Goal: Task Accomplishment & Management: Manage account settings

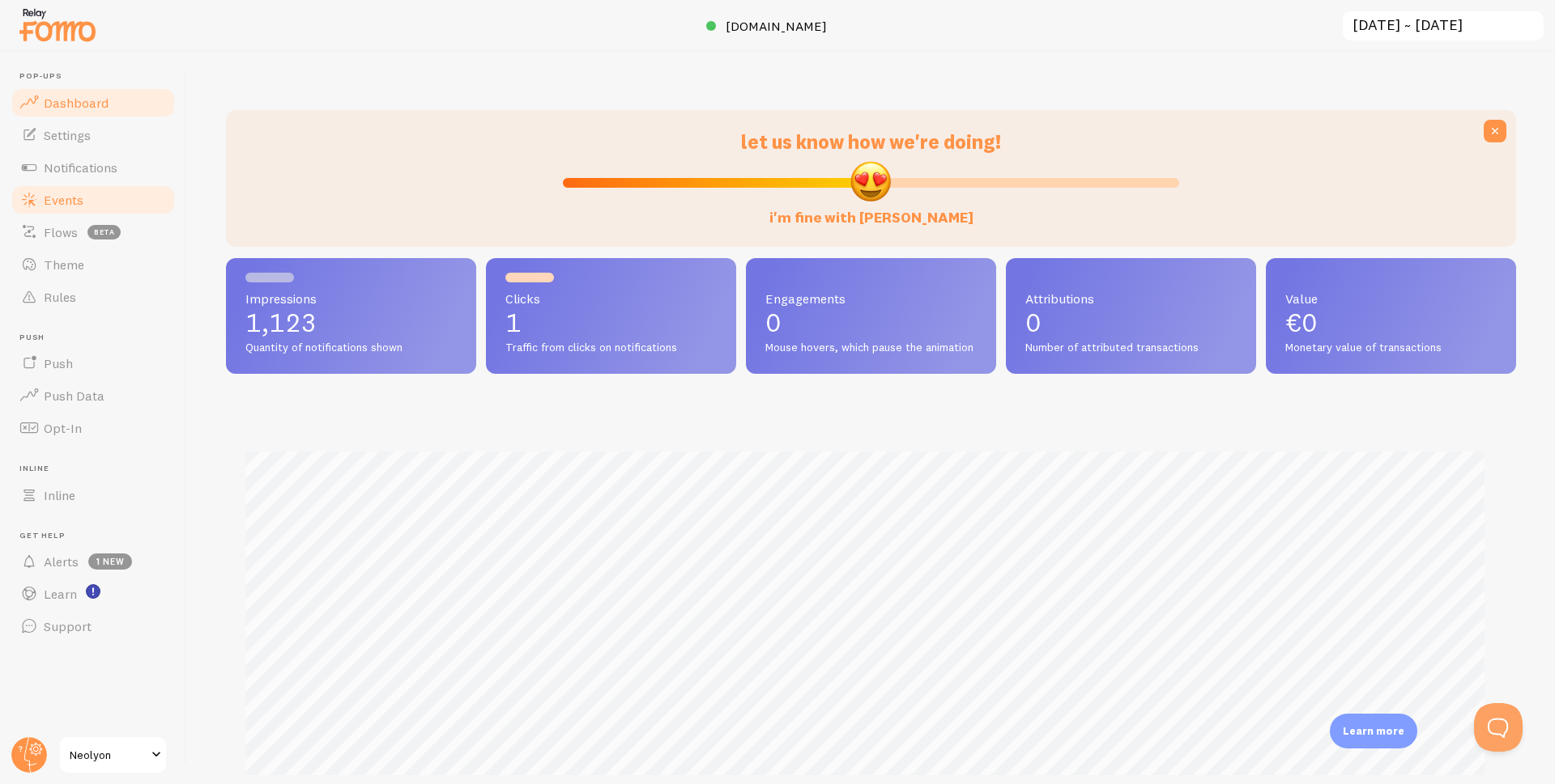
click at [78, 201] on span "Events" at bounding box center [64, 200] width 40 height 16
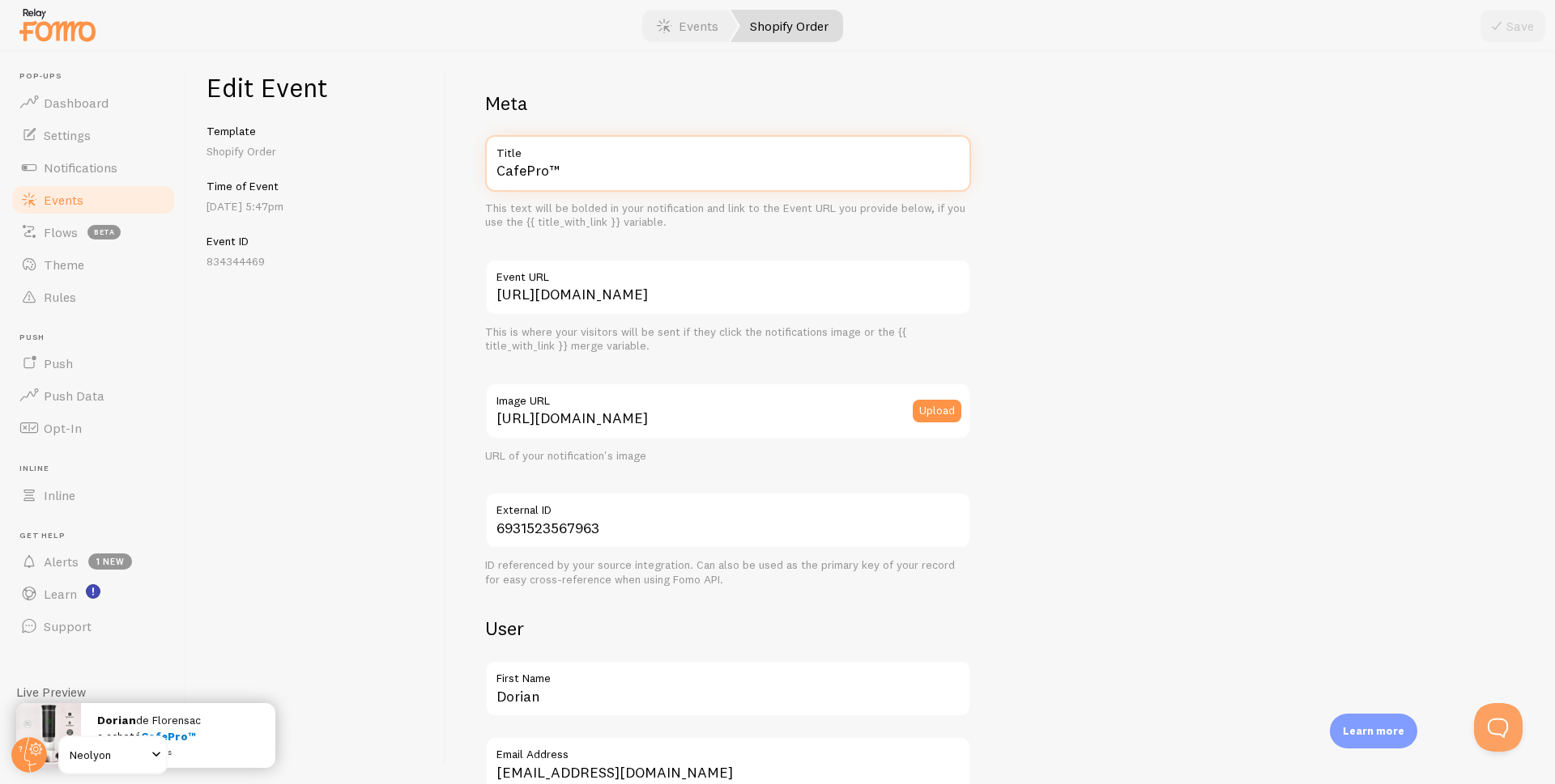
drag, startPoint x: 596, startPoint y: 177, endPoint x: 482, endPoint y: 187, distance: 114.4
click at [482, 187] on div "Meta CafePro™ Title This text will be bolded in your notification and link to t…" at bounding box center [1000, 418] width 1109 height 733
paste input "SmartBox 7 en 1"
click at [575, 176] on input "SmartBox 7 en 1" at bounding box center [728, 163] width 486 height 57
click at [596, 169] on input "SmartBox 7-en 1" at bounding box center [728, 163] width 486 height 57
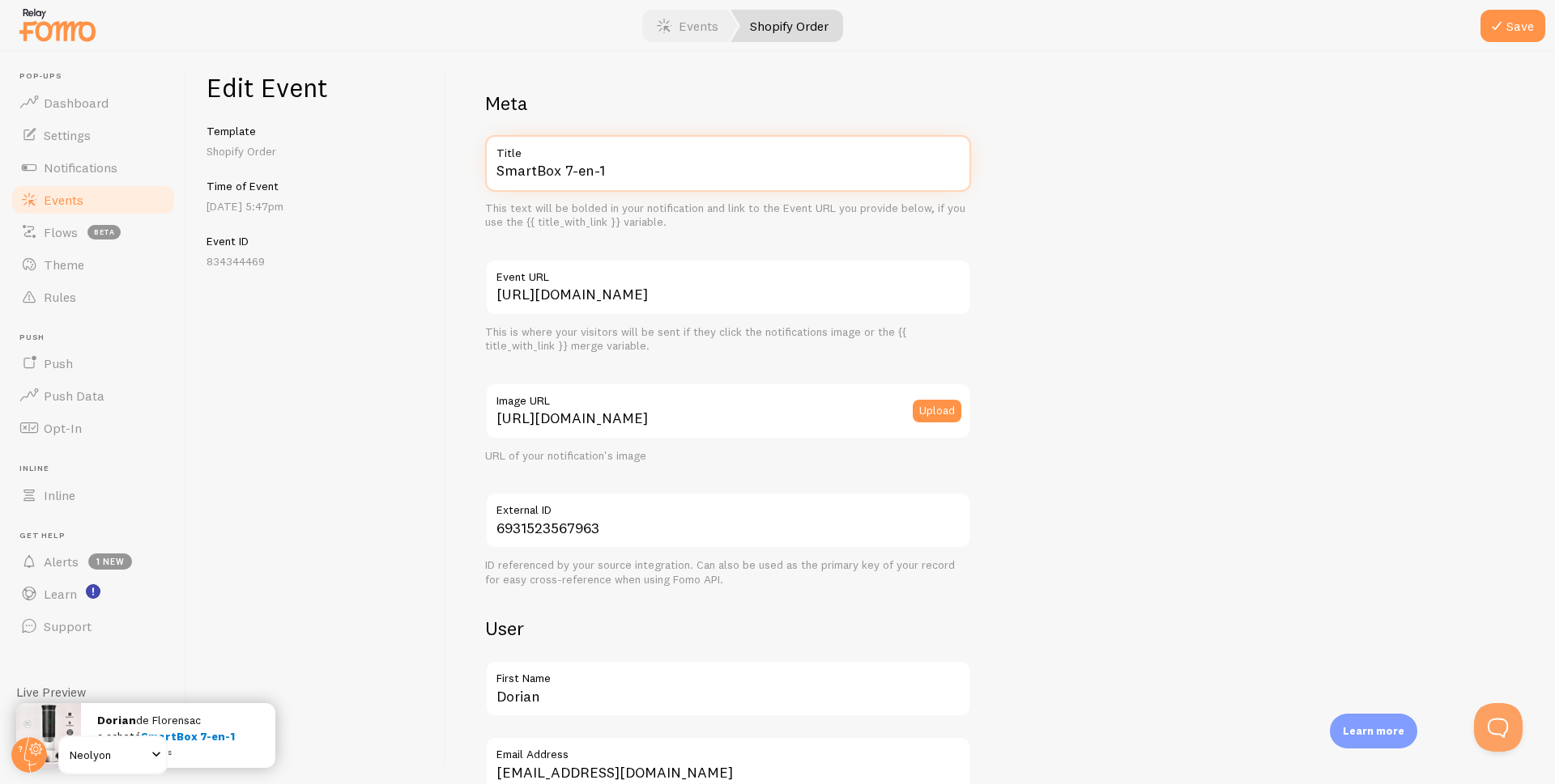
drag, startPoint x: 623, startPoint y: 170, endPoint x: 495, endPoint y: 187, distance: 129.1
click at [495, 187] on input "SmartBox 7-en-1" at bounding box center [728, 163] width 486 height 57
type input "SmartBox 7-en-1"
click at [1507, 26] on button "Save" at bounding box center [1512, 26] width 65 height 33
drag, startPoint x: 603, startPoint y: 170, endPoint x: 439, endPoint y: 182, distance: 164.4
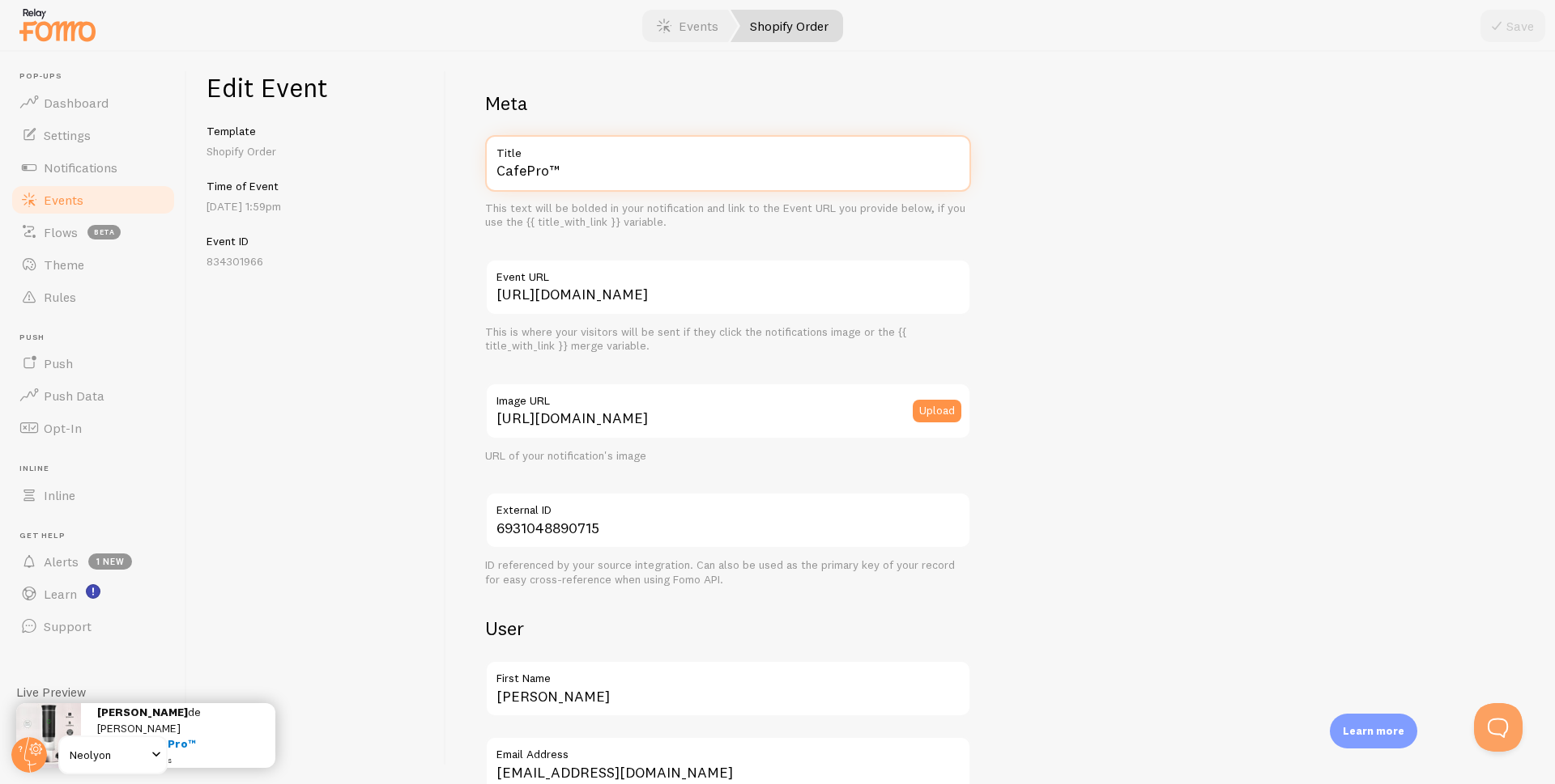
click at [439, 182] on div "Edit Event Template Shopify Order Time of Event Aug 13th @ 1:59pm Event ID 8343…" at bounding box center [871, 418] width 1368 height 733
paste input "SmartBox 7-en-1"
type input "SmartBox 7-en-1"
click at [1510, 27] on button "Save" at bounding box center [1512, 26] width 65 height 33
drag, startPoint x: 518, startPoint y: 182, endPoint x: 409, endPoint y: 185, distance: 109.0
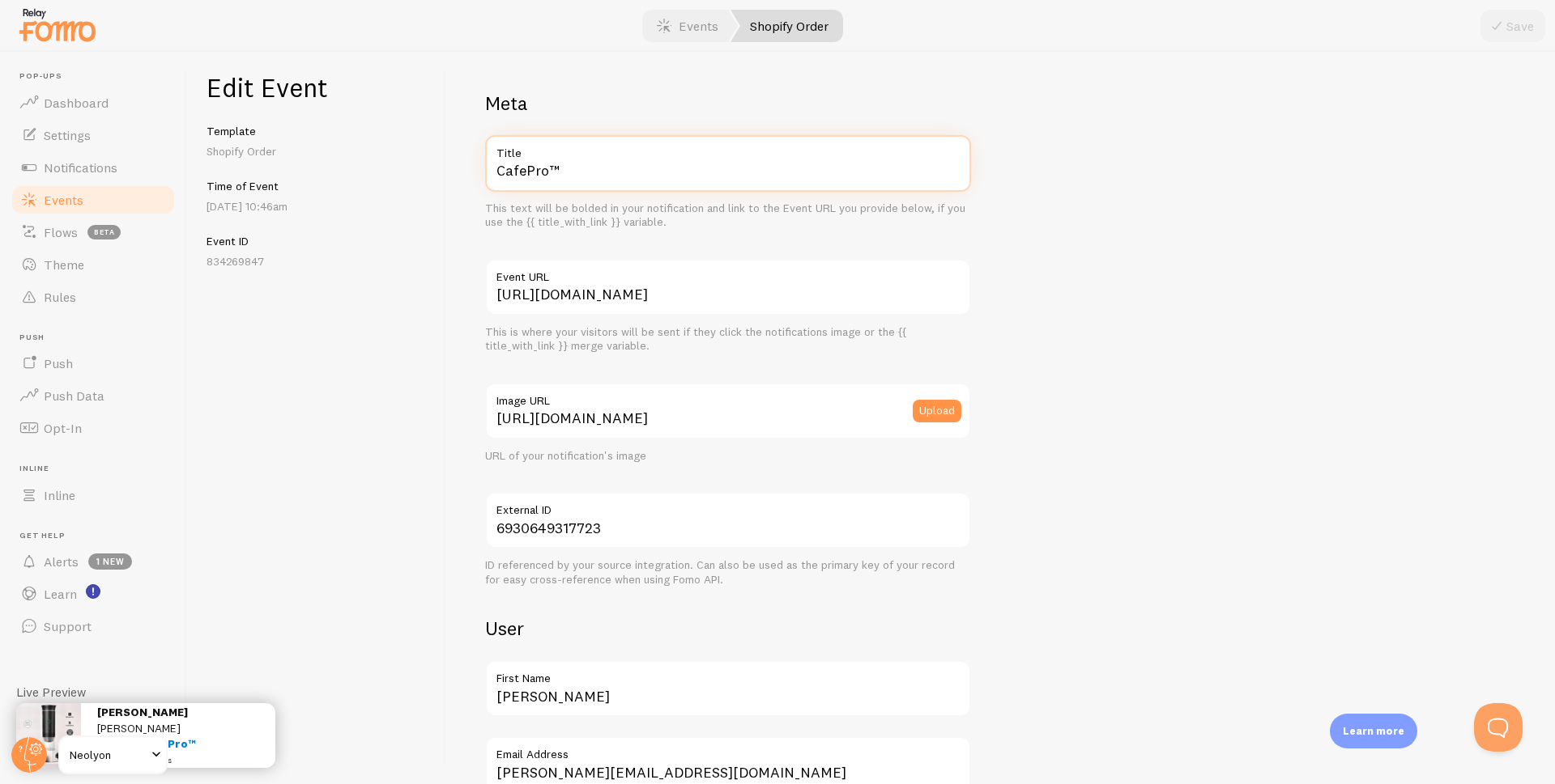
click at [409, 185] on div "Edit Event Template Shopify Order Time of Event Aug 13th @ 10:46am Event ID 834…" at bounding box center [871, 418] width 1368 height 733
paste input "SmartBox 7-en-1"
type input "SmartBox 7-en-1"
click at [1507, 27] on button "Save" at bounding box center [1512, 26] width 65 height 33
drag, startPoint x: 651, startPoint y: 168, endPoint x: 422, endPoint y: 176, distance: 229.1
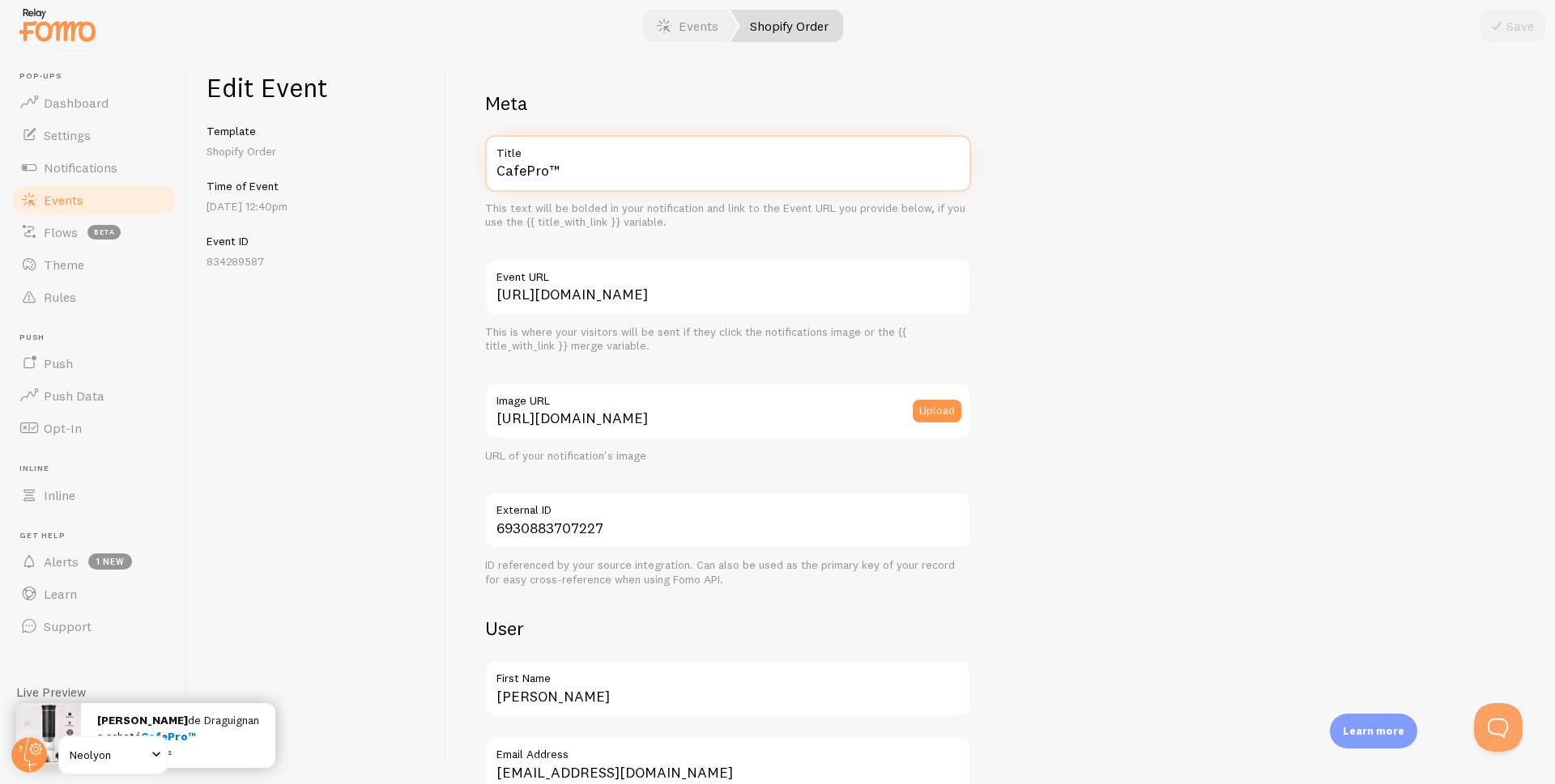
click at [422, 176] on div "Edit Event Template Shopify Order Time of Event [DATE] 12:40pm Event ID 8342895…" at bounding box center [871, 418] width 1368 height 733
paste input "SmartBox 7-en-1"
type input "SmartBox 7-en-1"
click at [1518, 18] on button "Save" at bounding box center [1512, 26] width 65 height 33
drag, startPoint x: 605, startPoint y: 166, endPoint x: 409, endPoint y: 180, distance: 196.5
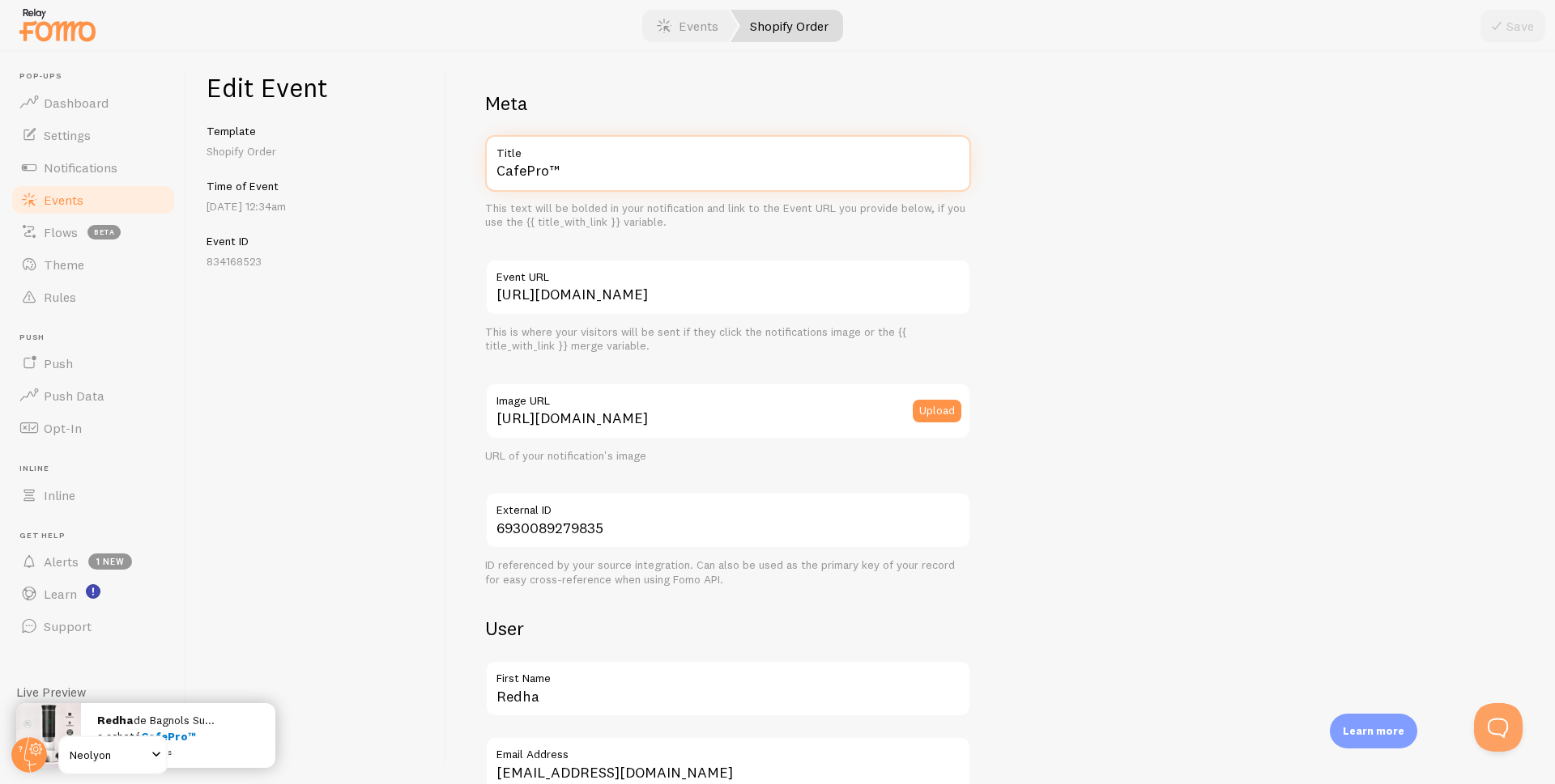
click at [409, 180] on div "Edit Event Template Shopify Order Time of Event Aug 13th @ 12:34am Event ID 834…" at bounding box center [871, 418] width 1368 height 733
paste input "SmartBox 7-en-1"
type input "SmartBox 7-en-1"
click at [1498, 31] on icon "submit" at bounding box center [1496, 26] width 19 height 19
drag, startPoint x: 614, startPoint y: 170, endPoint x: 408, endPoint y: 174, distance: 206.0
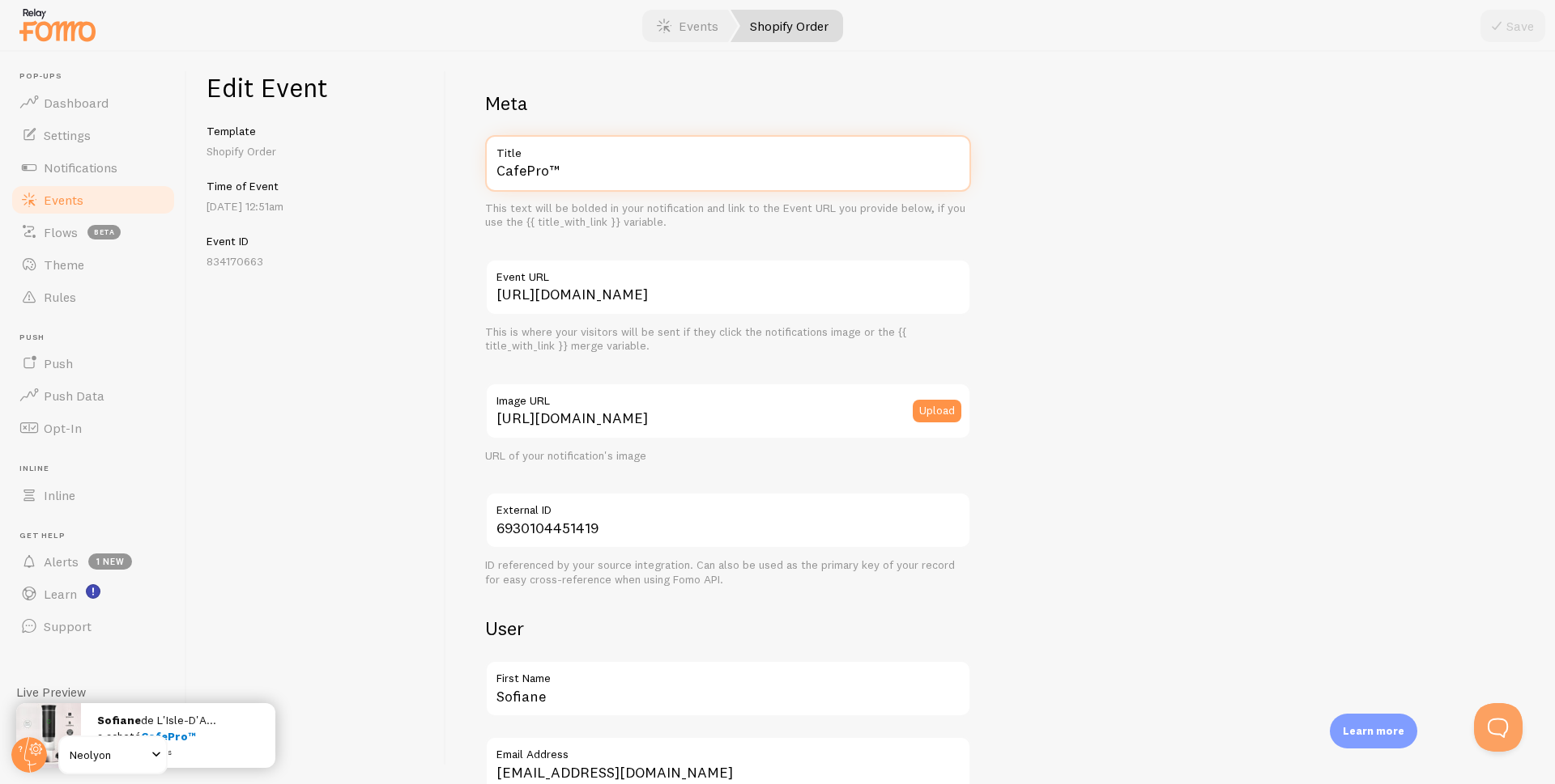
click at [412, 174] on div "Edit Event Template Shopify Order Time of Event [DATE] 12:51am Event ID 8341706…" at bounding box center [871, 418] width 1368 height 733
paste input "SmartBox 7-en-1"
type input "SmartBox 7-en-1"
click at [1524, 33] on button "Save" at bounding box center [1512, 26] width 65 height 33
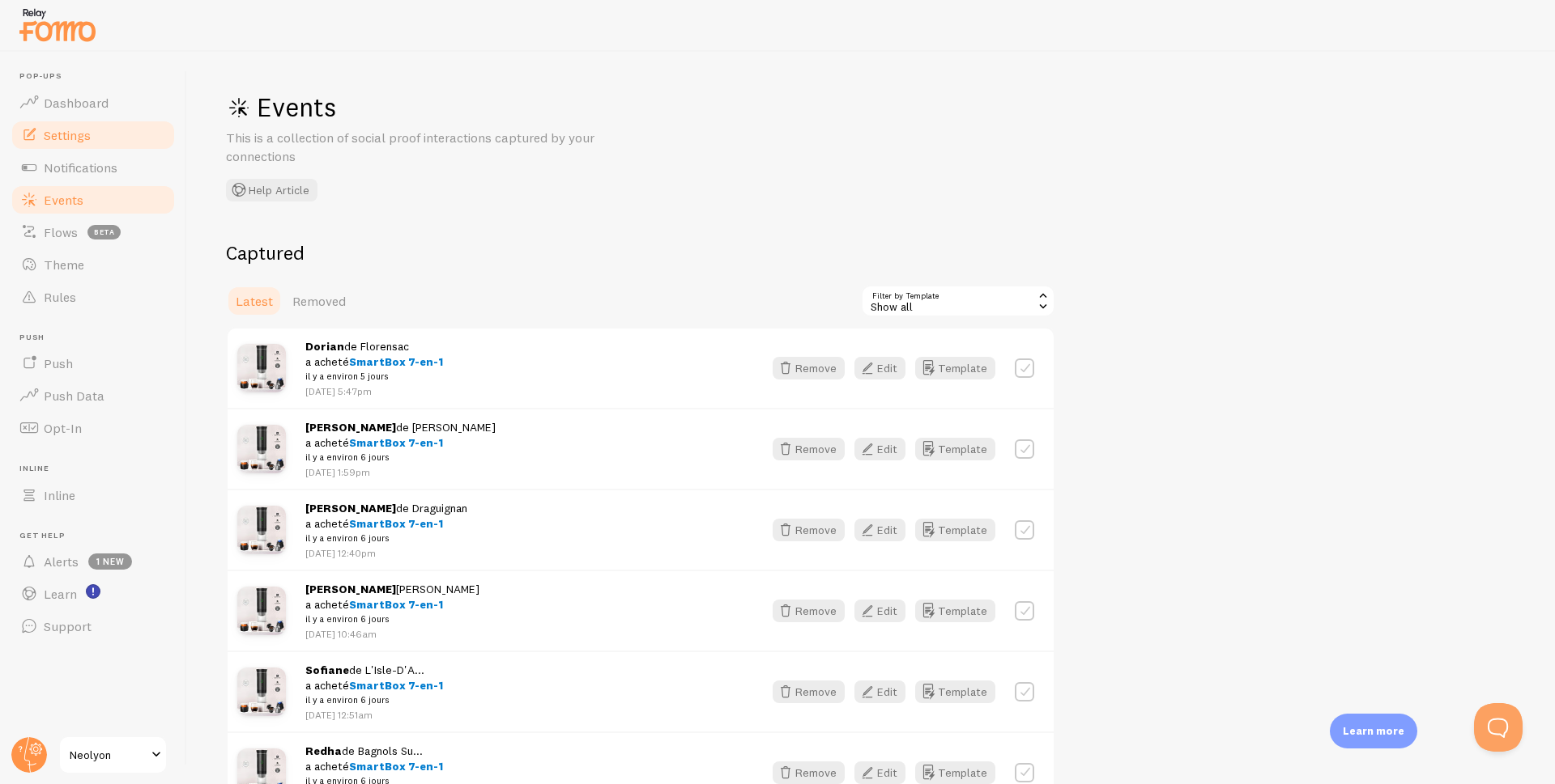
click at [70, 126] on link "Settings" at bounding box center [93, 136] width 167 height 33
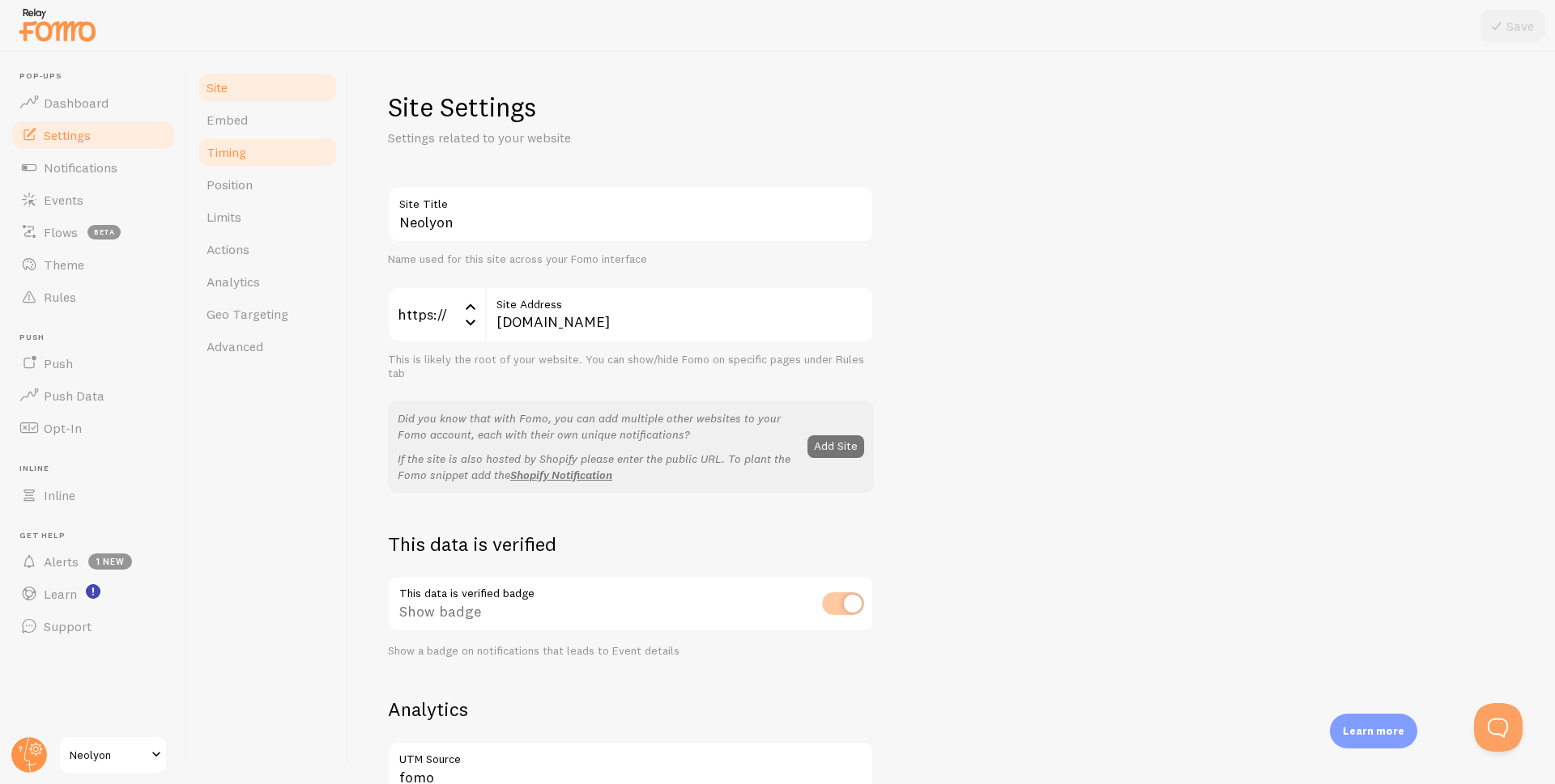
click at [231, 159] on span "Timing" at bounding box center [226, 152] width 40 height 16
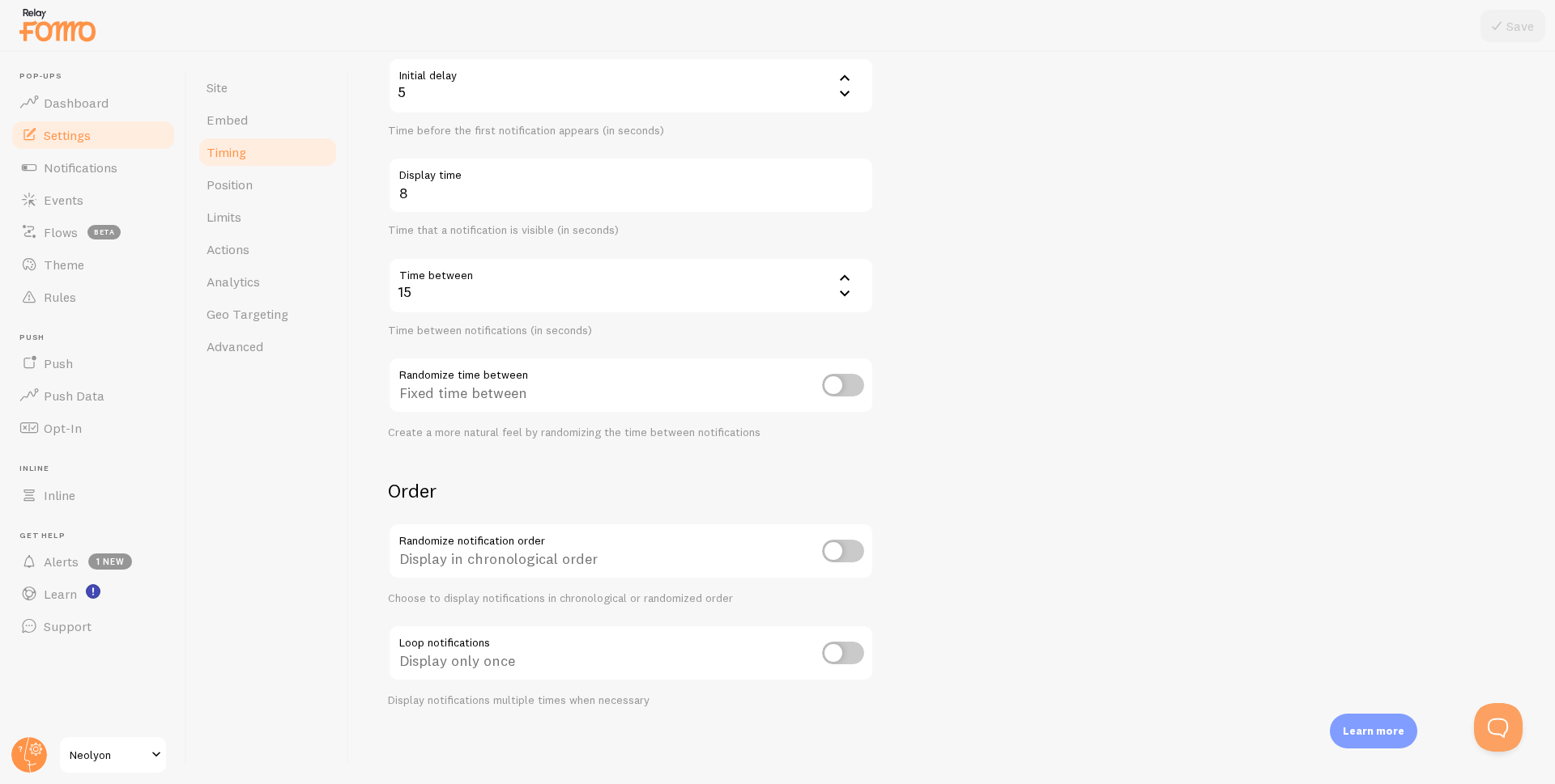
scroll to position [174, 0]
click at [235, 191] on span "Position" at bounding box center [229, 185] width 47 height 16
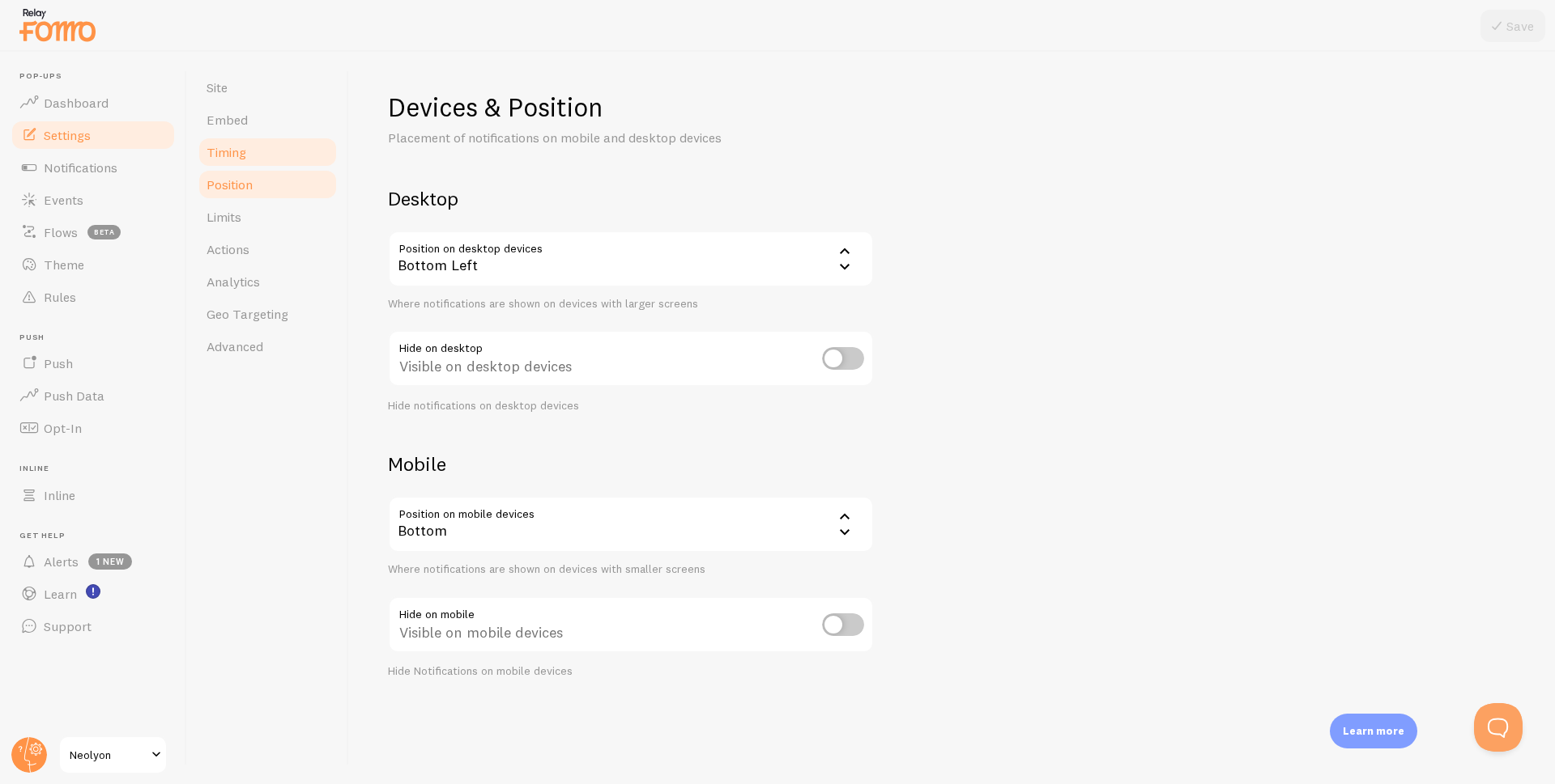
click at [227, 165] on link "Timing" at bounding box center [267, 152] width 141 height 33
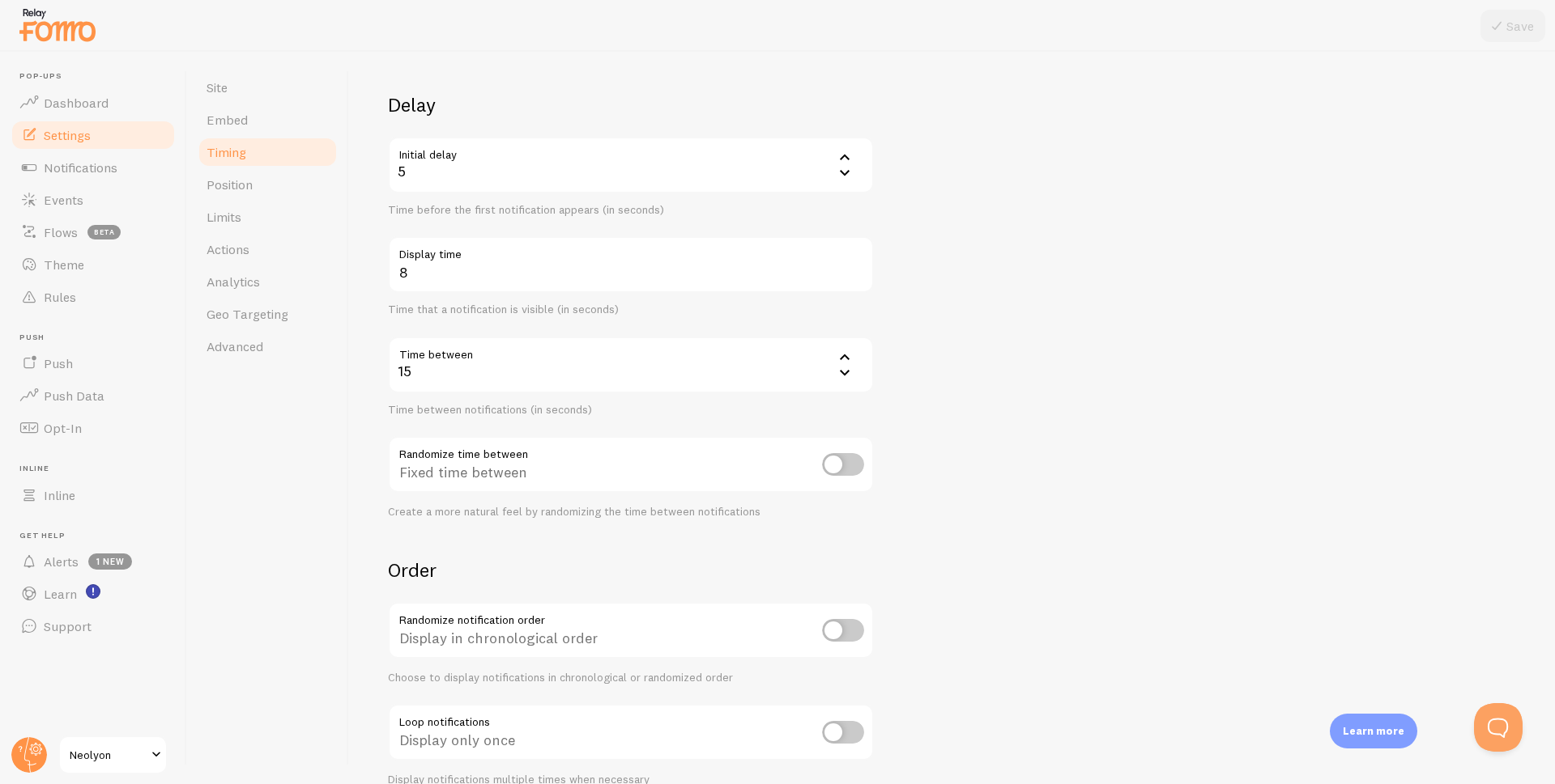
scroll to position [93, 0]
click at [229, 217] on span "Limits" at bounding box center [223, 217] width 35 height 16
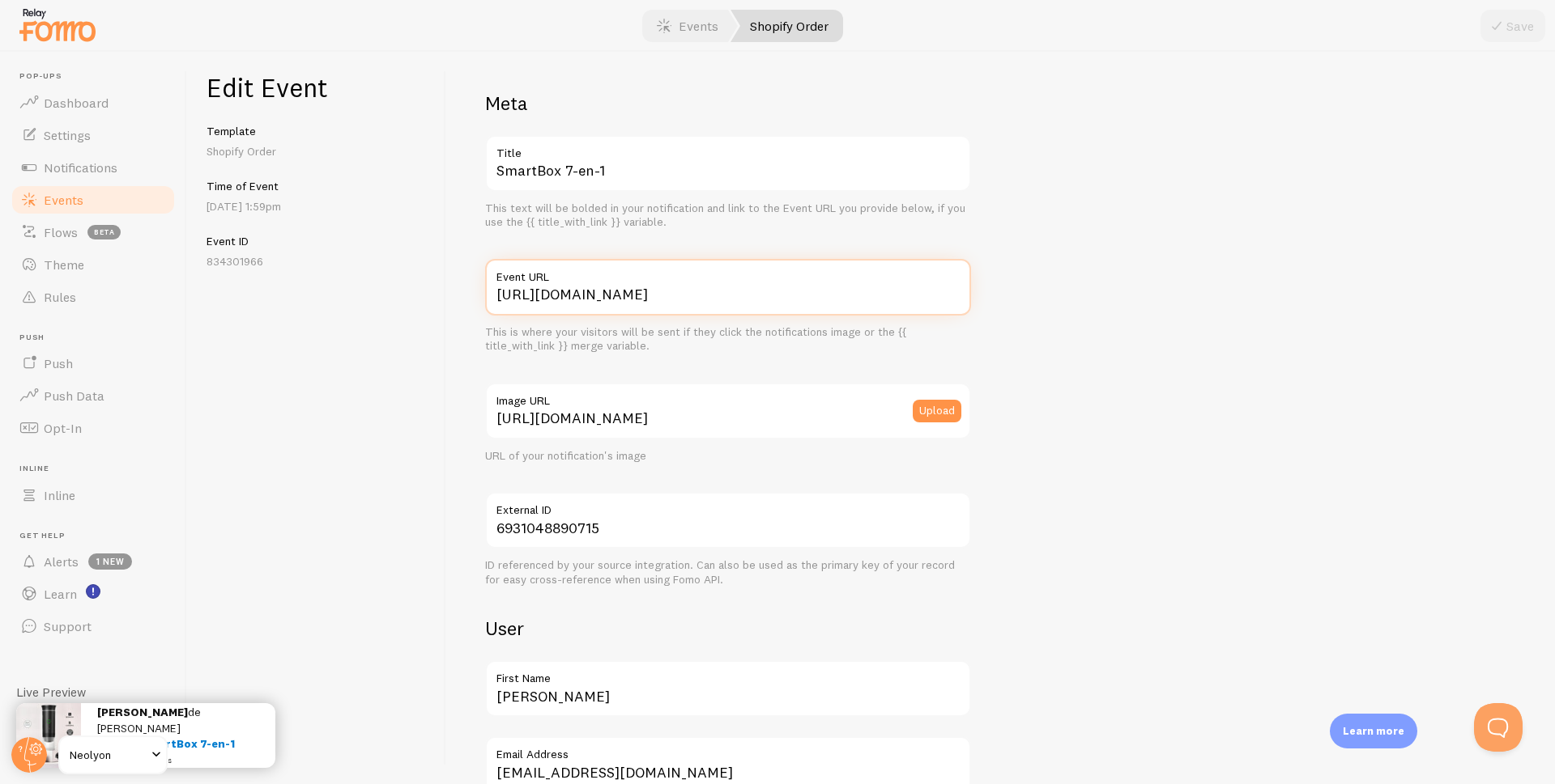
click at [601, 291] on input "[URL][DOMAIN_NAME]" at bounding box center [728, 287] width 486 height 57
click at [601, 292] on input "[URL][DOMAIN_NAME]" at bounding box center [728, 287] width 486 height 57
paste input "[DOMAIN_NAME][URL]"
type input "[URL][DOMAIN_NAME]"
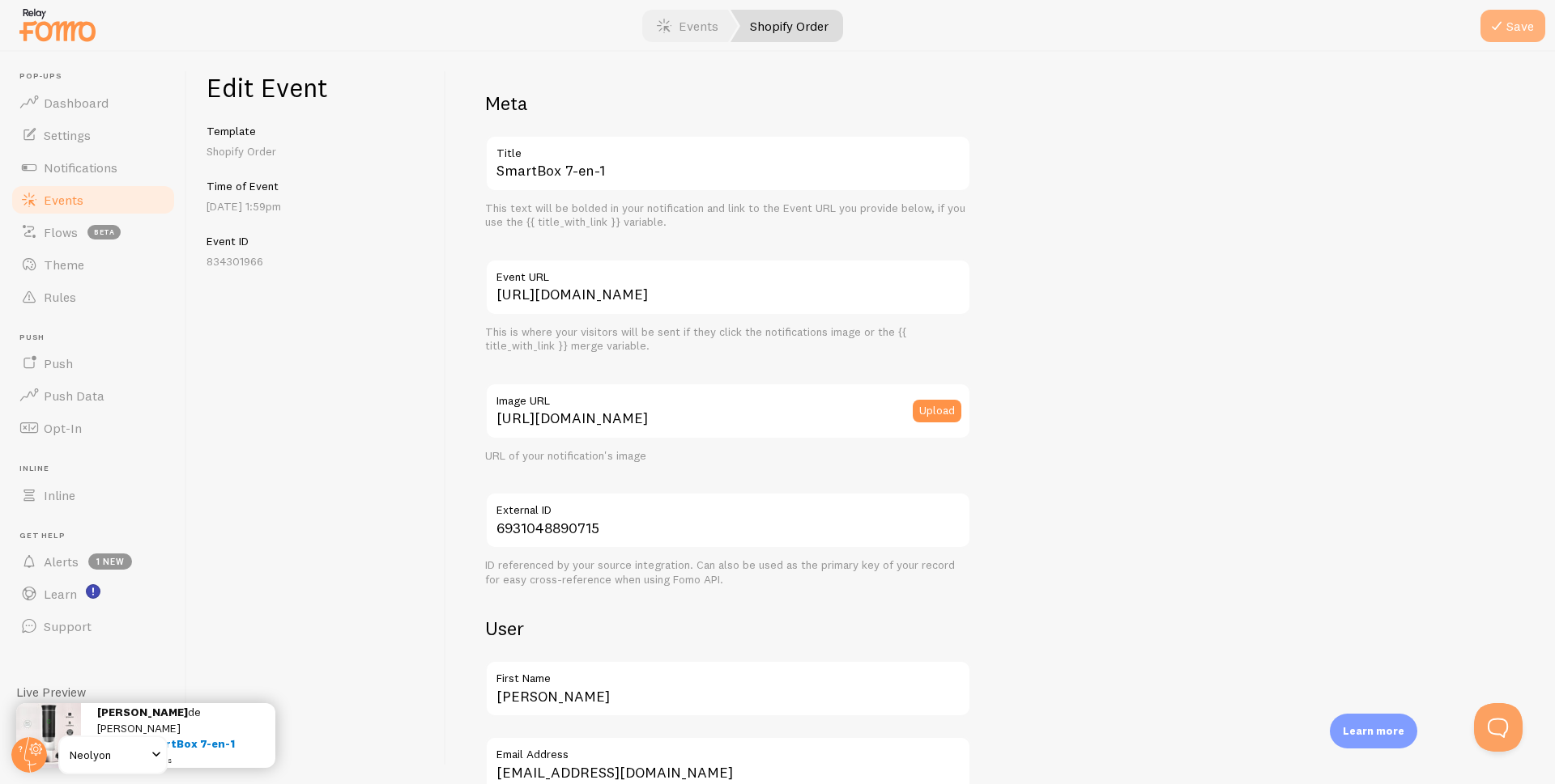
click at [1514, 31] on button "Save" at bounding box center [1512, 26] width 65 height 33
click at [618, 294] on input "[URL][DOMAIN_NAME]" at bounding box center [728, 287] width 486 height 57
paste input "[DOMAIN_NAME][URL]"
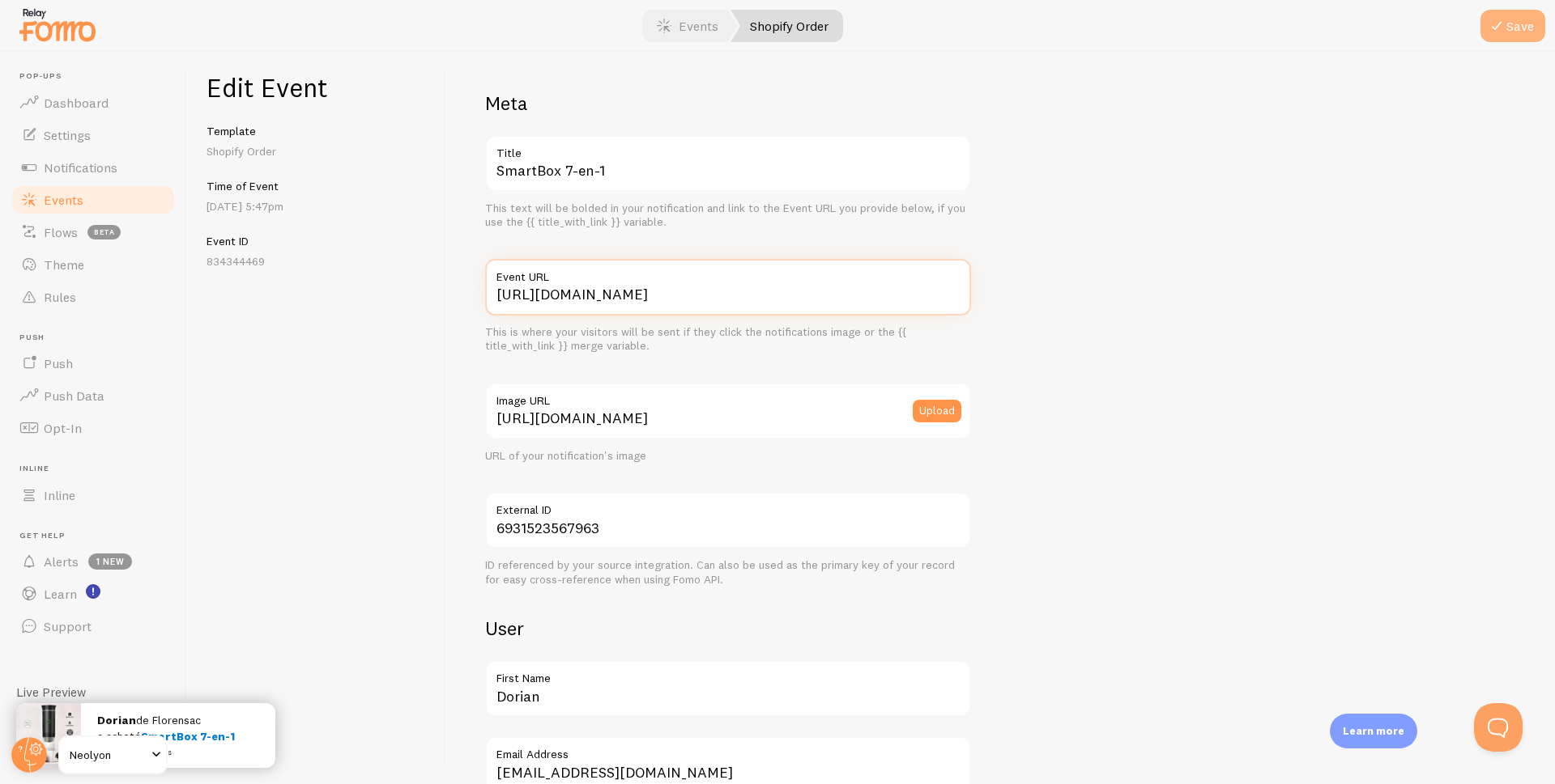
type input "[URL][DOMAIN_NAME]"
click at [1497, 26] on icon "submit" at bounding box center [1496, 26] width 19 height 19
click at [602, 295] on input "https://neolyon.com/products/cafepro?variant=51135552880987" at bounding box center [728, 287] width 486 height 57
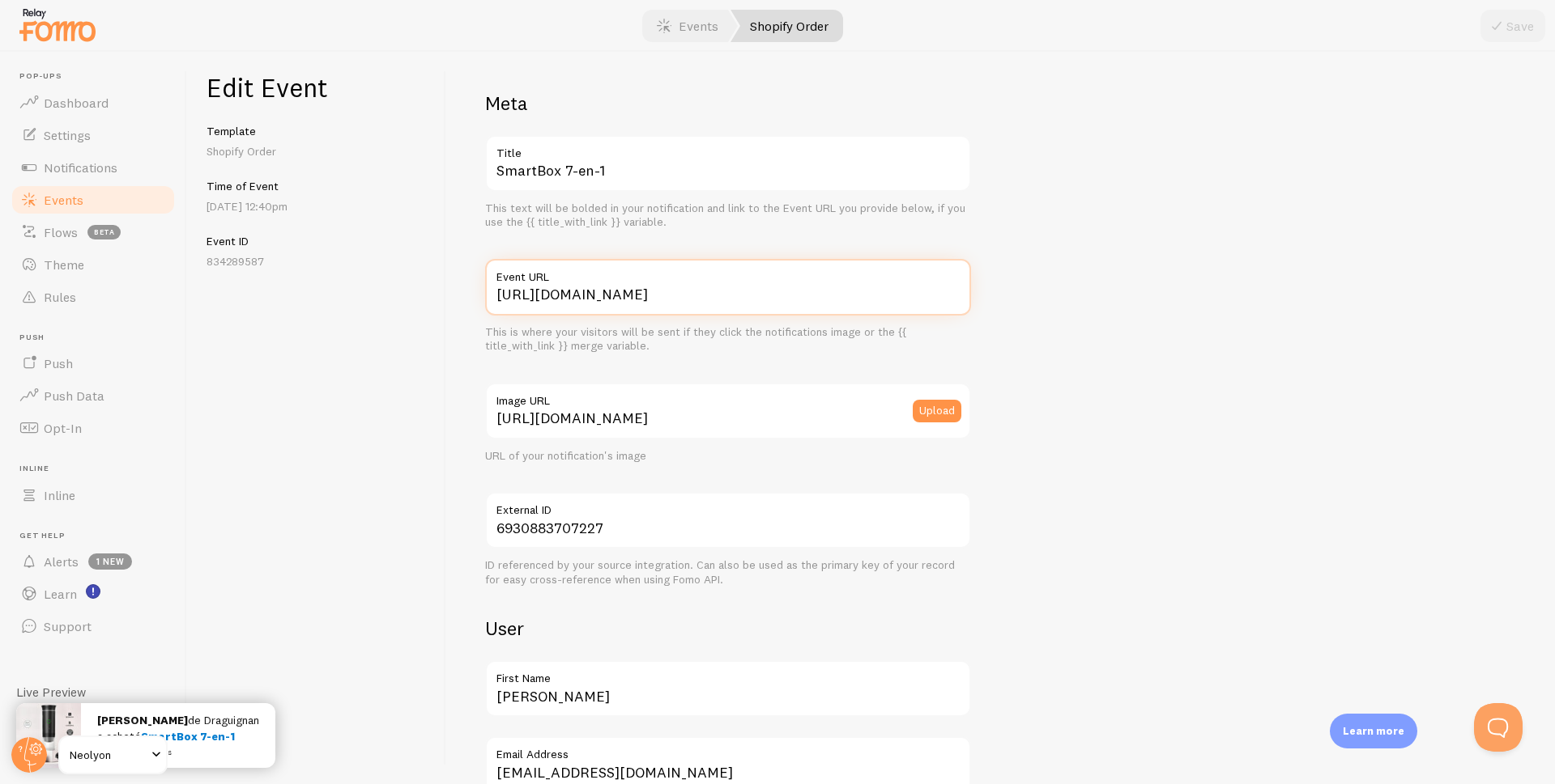
paste input "[DOMAIN_NAME][URL]"
type input "[URL][DOMAIN_NAME]"
click at [1514, 31] on button "Save" at bounding box center [1512, 26] width 65 height 33
click at [587, 299] on input "[URL][DOMAIN_NAME]" at bounding box center [728, 287] width 486 height 57
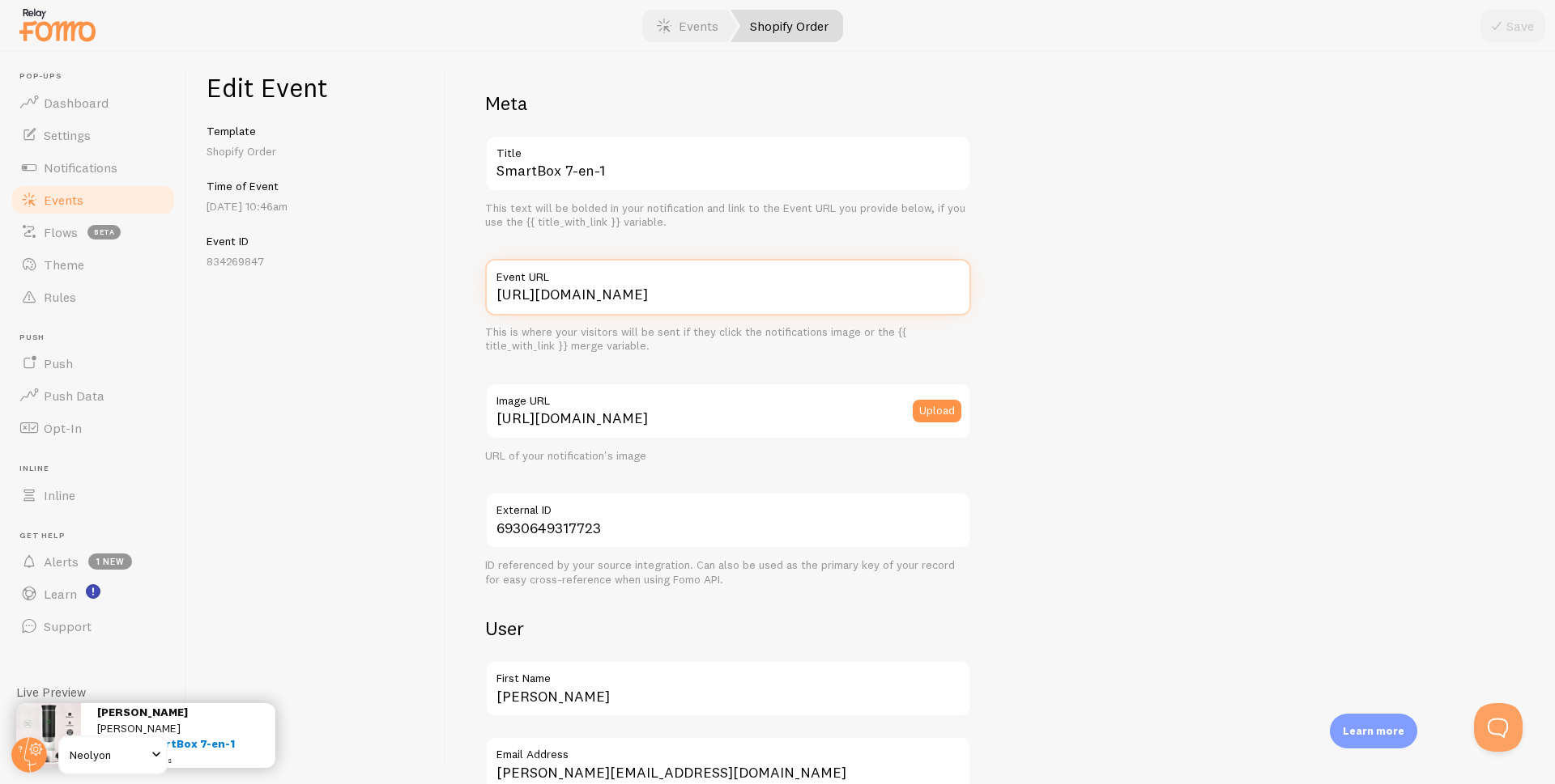
click at [587, 299] on input "[URL][DOMAIN_NAME]" at bounding box center [728, 287] width 486 height 57
paste input "[DOMAIN_NAME][URL]"
type input "[URL][DOMAIN_NAME]"
click at [1508, 28] on button "Save" at bounding box center [1512, 26] width 65 height 33
click at [629, 299] on input "[URL][DOMAIN_NAME]" at bounding box center [728, 287] width 486 height 57
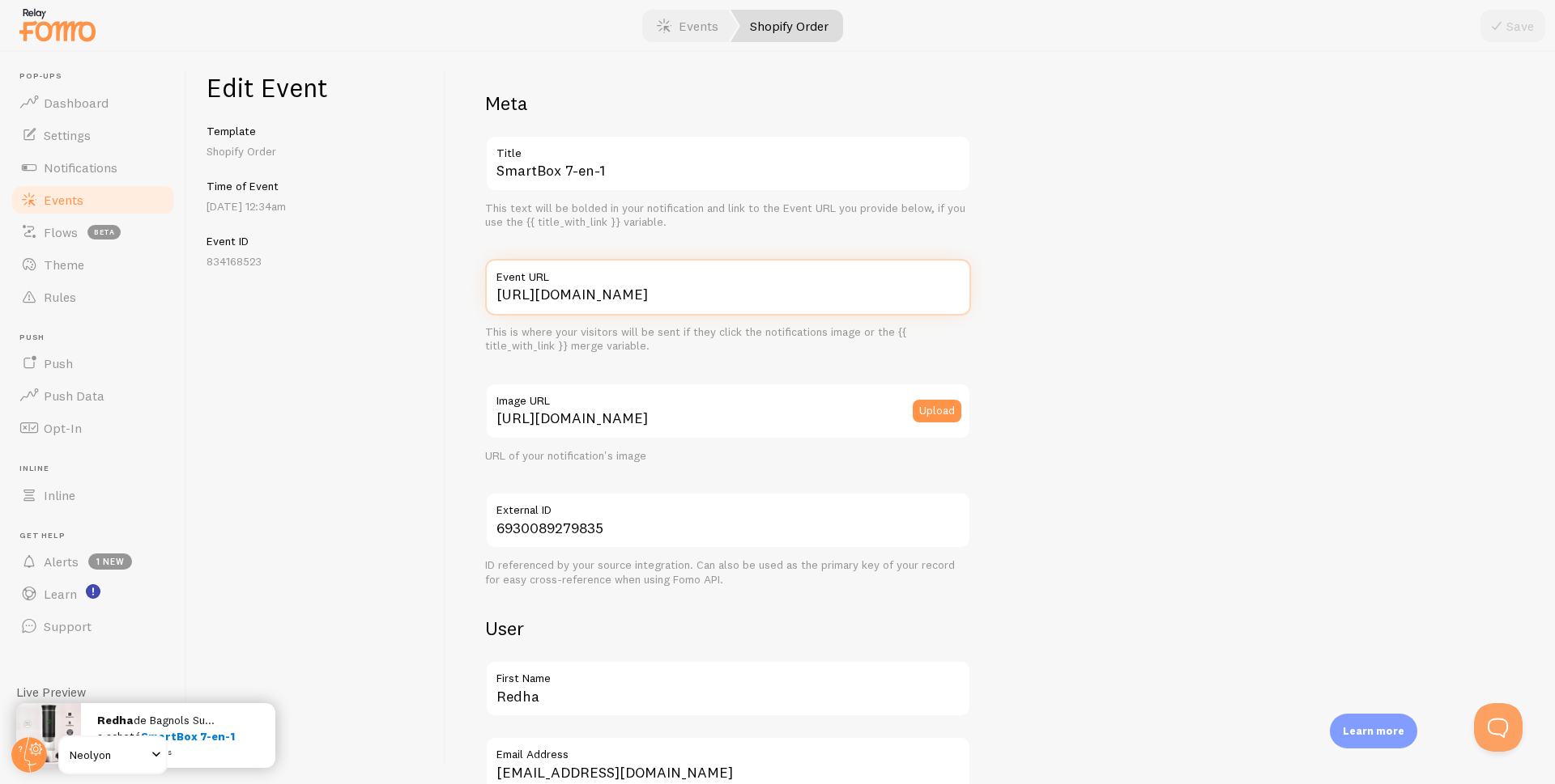
click at [629, 299] on input "[URL][DOMAIN_NAME]" at bounding box center [728, 287] width 486 height 57
paste input "[DOMAIN_NAME][URL]"
type input "[URL][DOMAIN_NAME]"
click at [1528, 28] on button "Save" at bounding box center [1512, 26] width 65 height 33
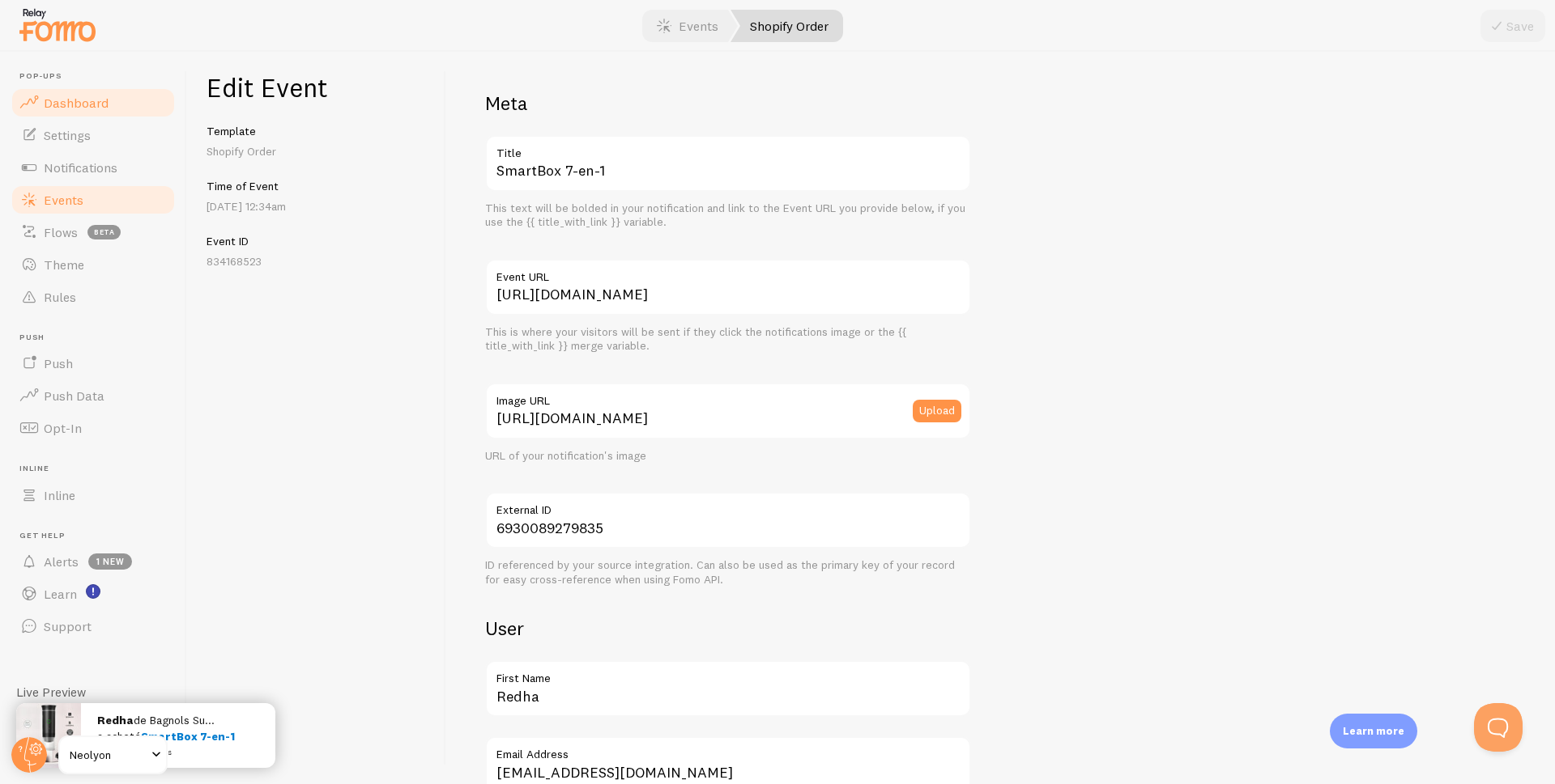
click at [69, 113] on link "Dashboard" at bounding box center [93, 103] width 167 height 33
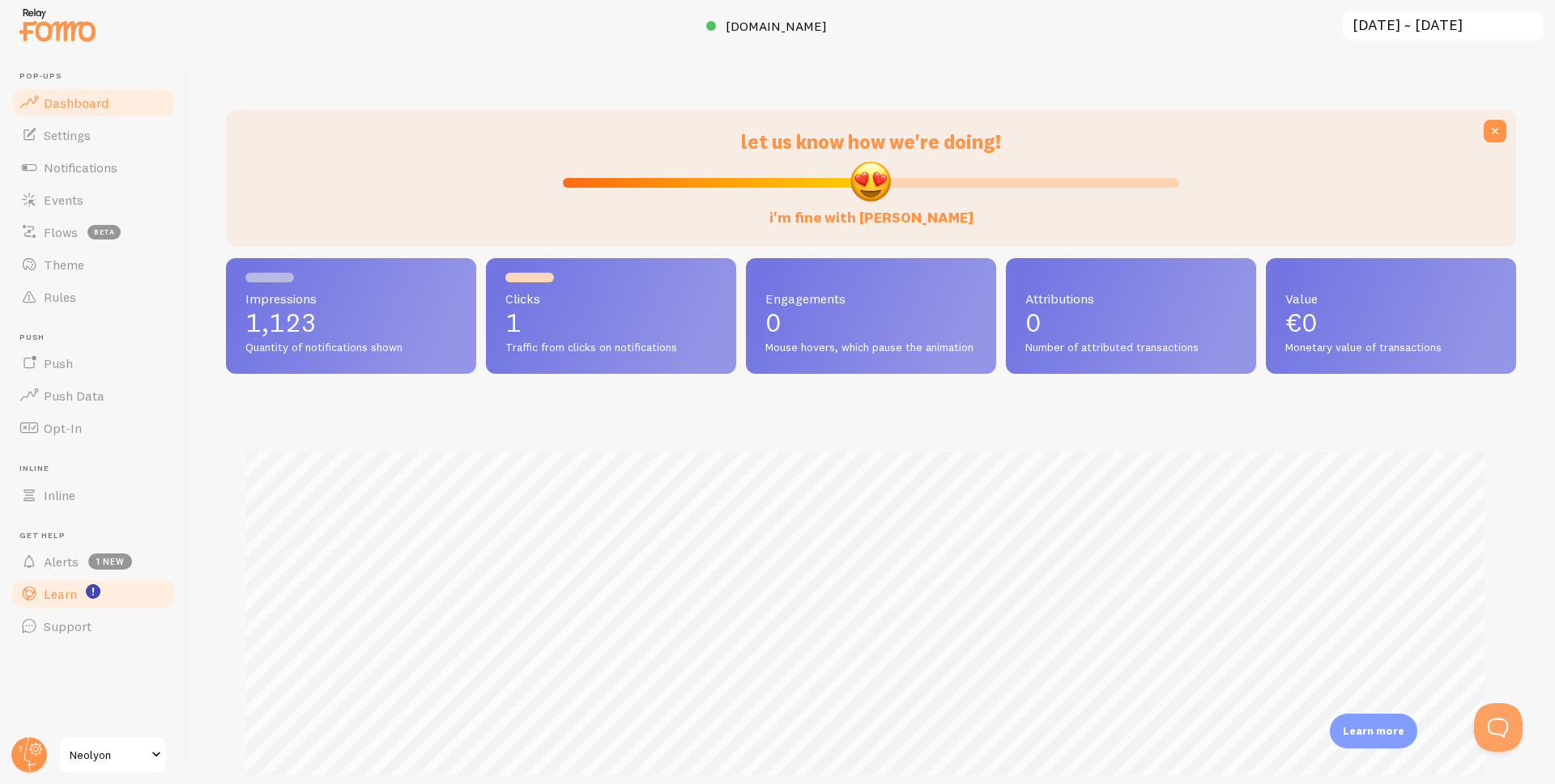
scroll to position [425, 1278]
click at [109, 755] on span "Neolyon" at bounding box center [108, 755] width 77 height 19
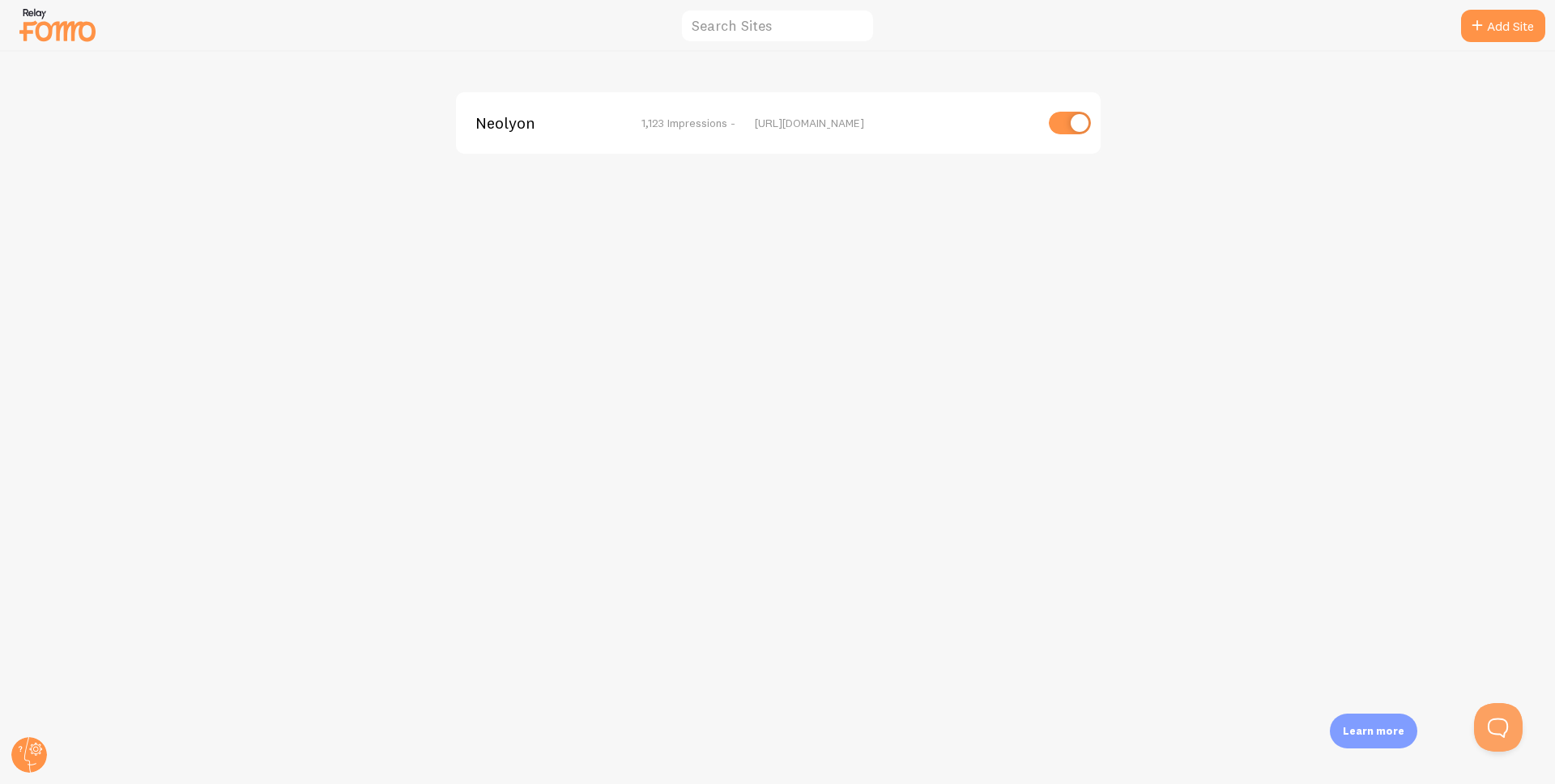
click at [502, 127] on span "Neolyon" at bounding box center [540, 123] width 130 height 15
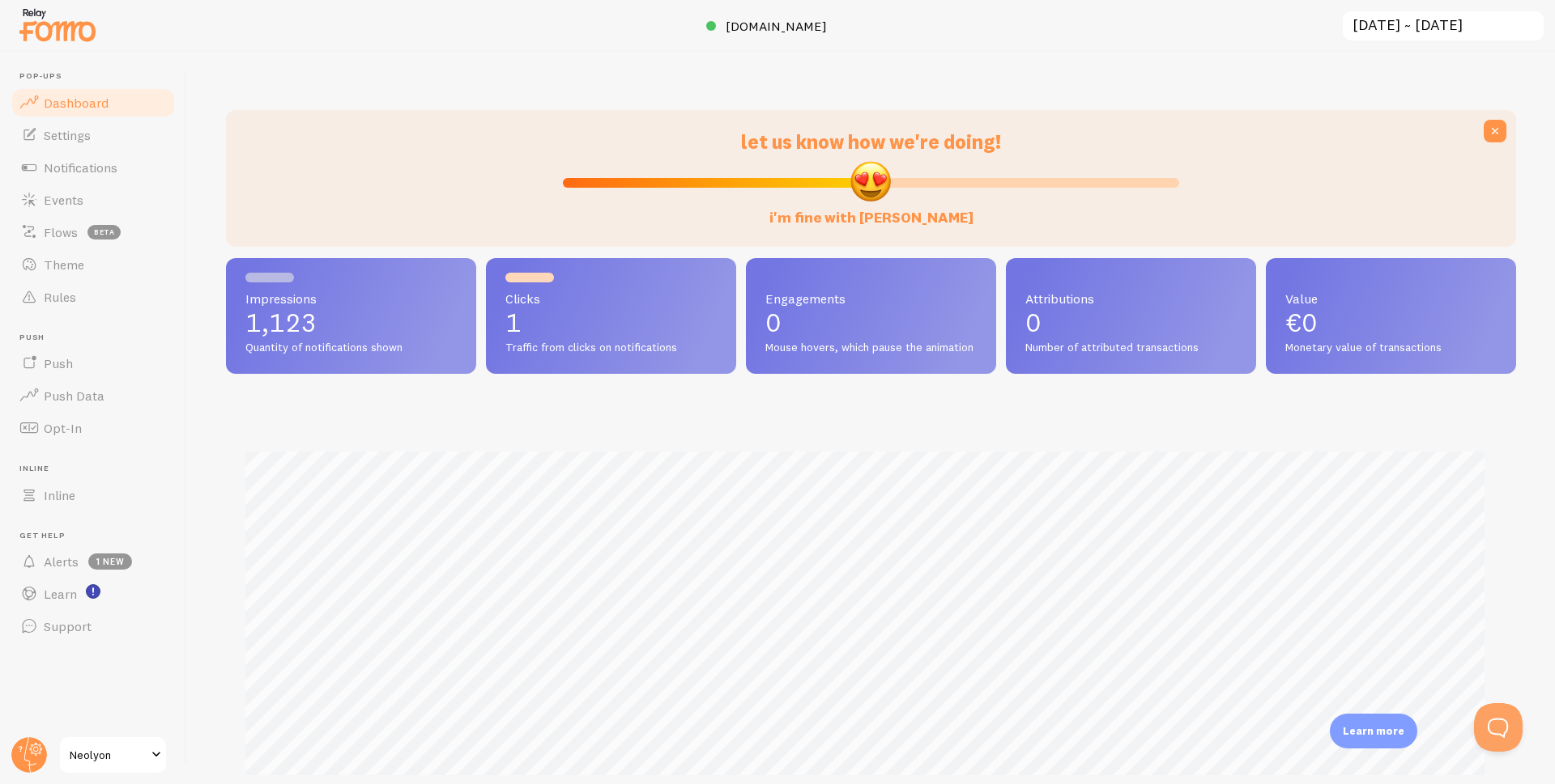
scroll to position [425, 1278]
click at [36, 748] on icon at bounding box center [36, 750] width 5 height 5
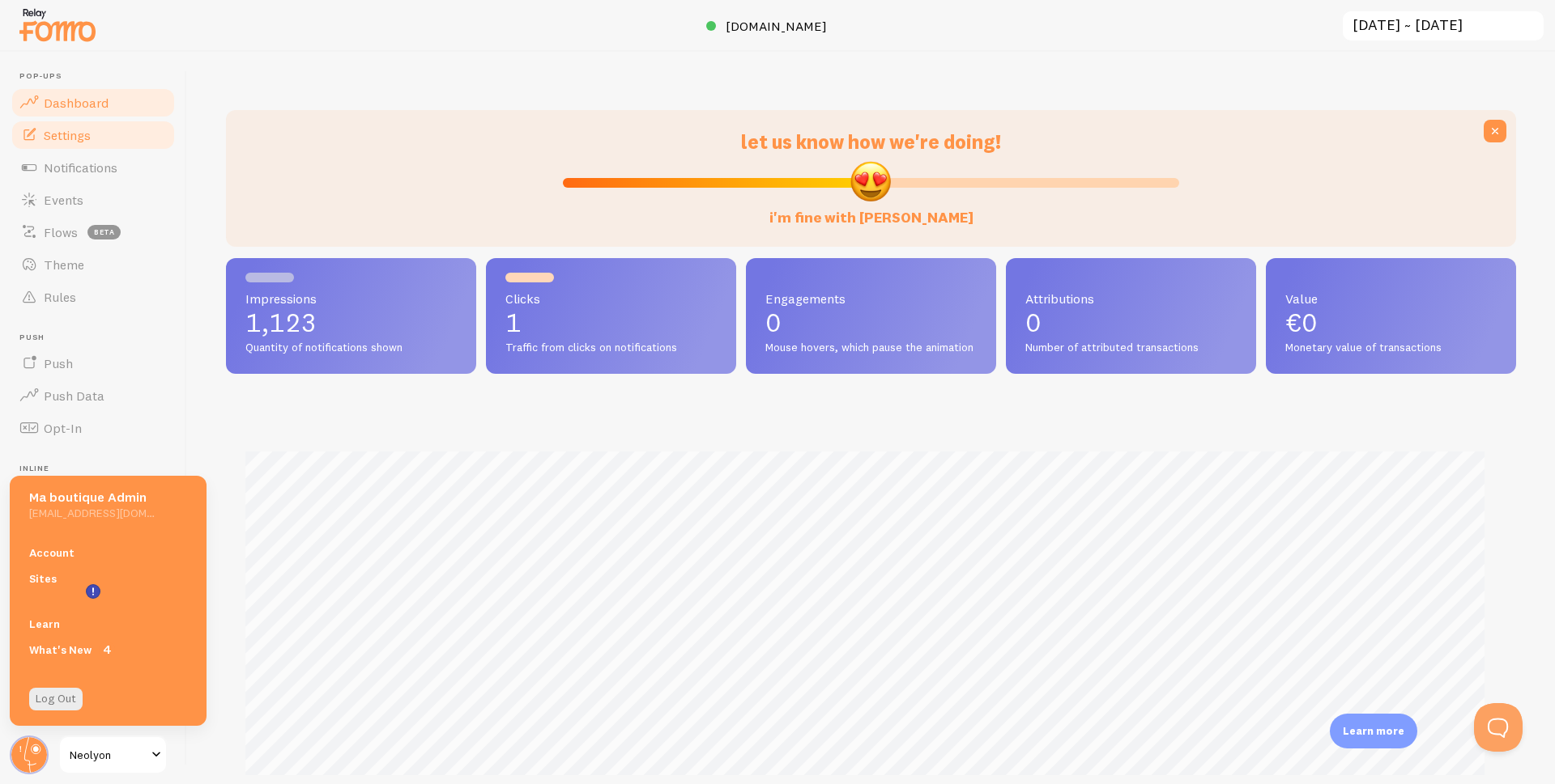
click at [67, 143] on link "Settings" at bounding box center [93, 136] width 167 height 33
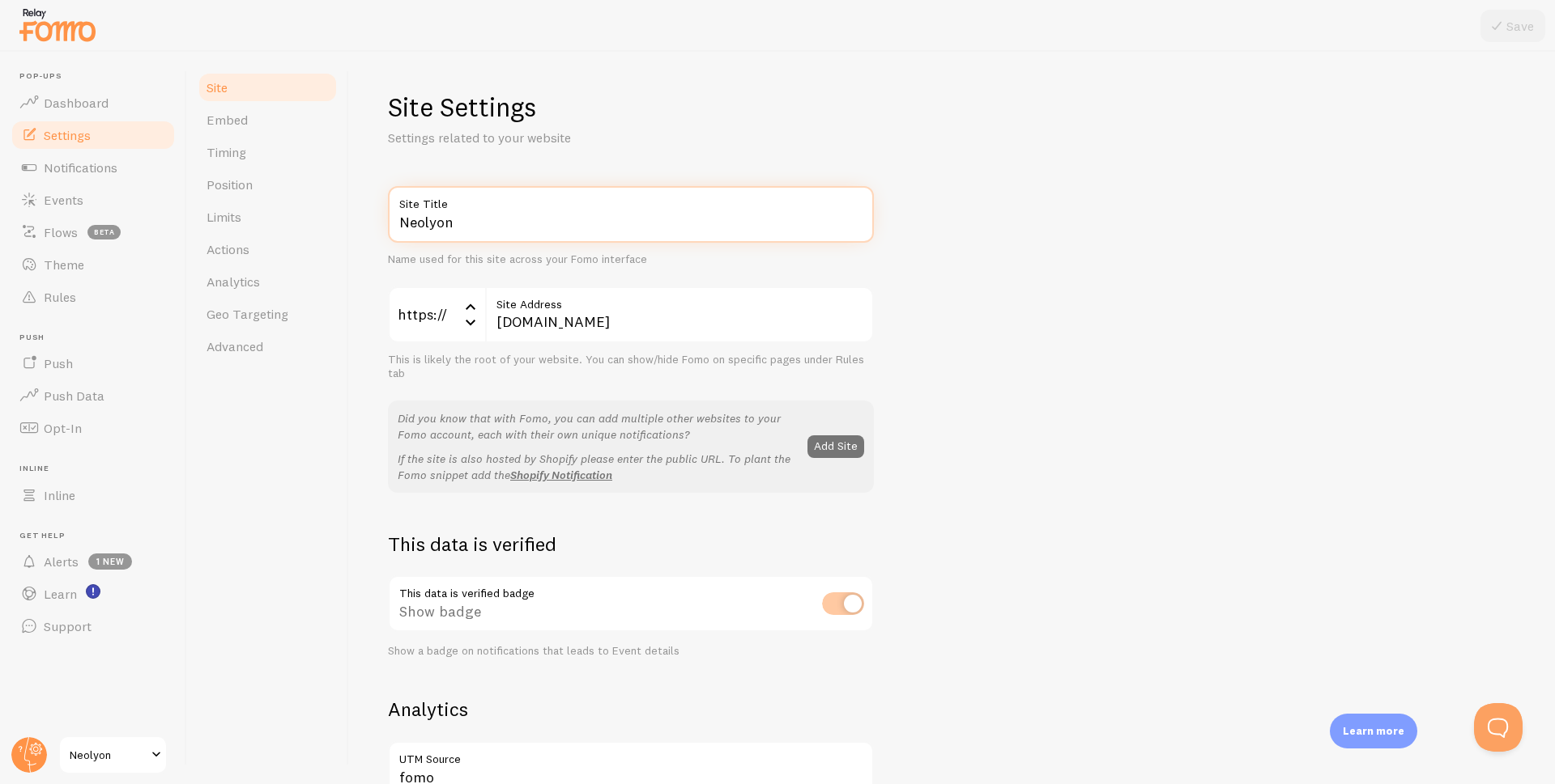
drag, startPoint x: 481, startPoint y: 226, endPoint x: 378, endPoint y: 241, distance: 104.1
click at [378, 241] on div "Site Settings Settings related to your website Neolyon Site Title Name used for…" at bounding box center [952, 418] width 1206 height 733
type input "Nexiup"
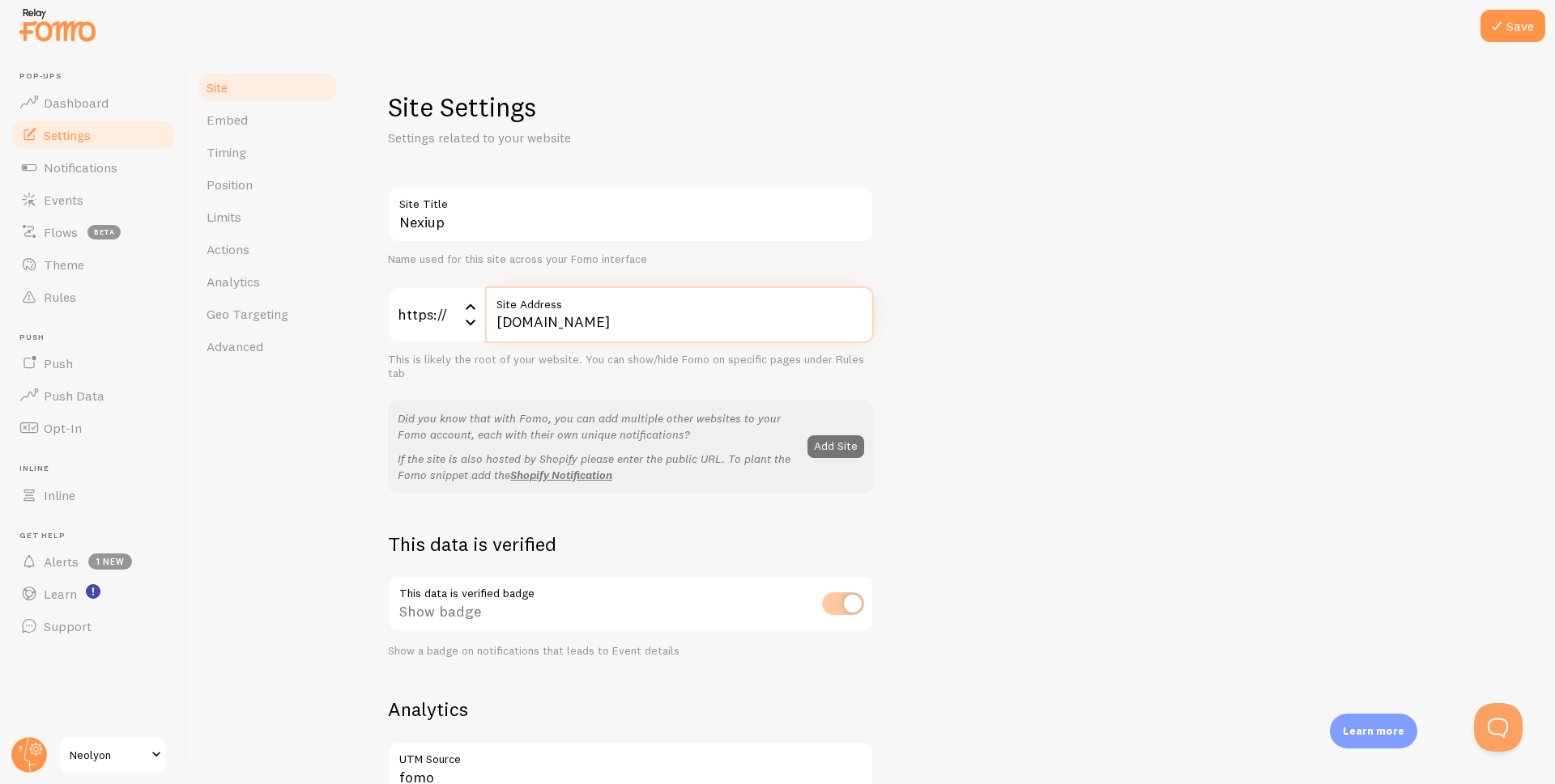
drag, startPoint x: 546, startPoint y: 325, endPoint x: 510, endPoint y: 330, distance: 36.3
click at [510, 330] on input "[DOMAIN_NAME]" at bounding box center [679, 315] width 389 height 57
type input "[DOMAIN_NAME]"
click at [1094, 350] on div "Nexiup Site Title Name used for this site across your Fomo interface https:// h…" at bounding box center [951, 733] width 1128 height 1095
click at [1510, 26] on button "Save" at bounding box center [1512, 26] width 65 height 33
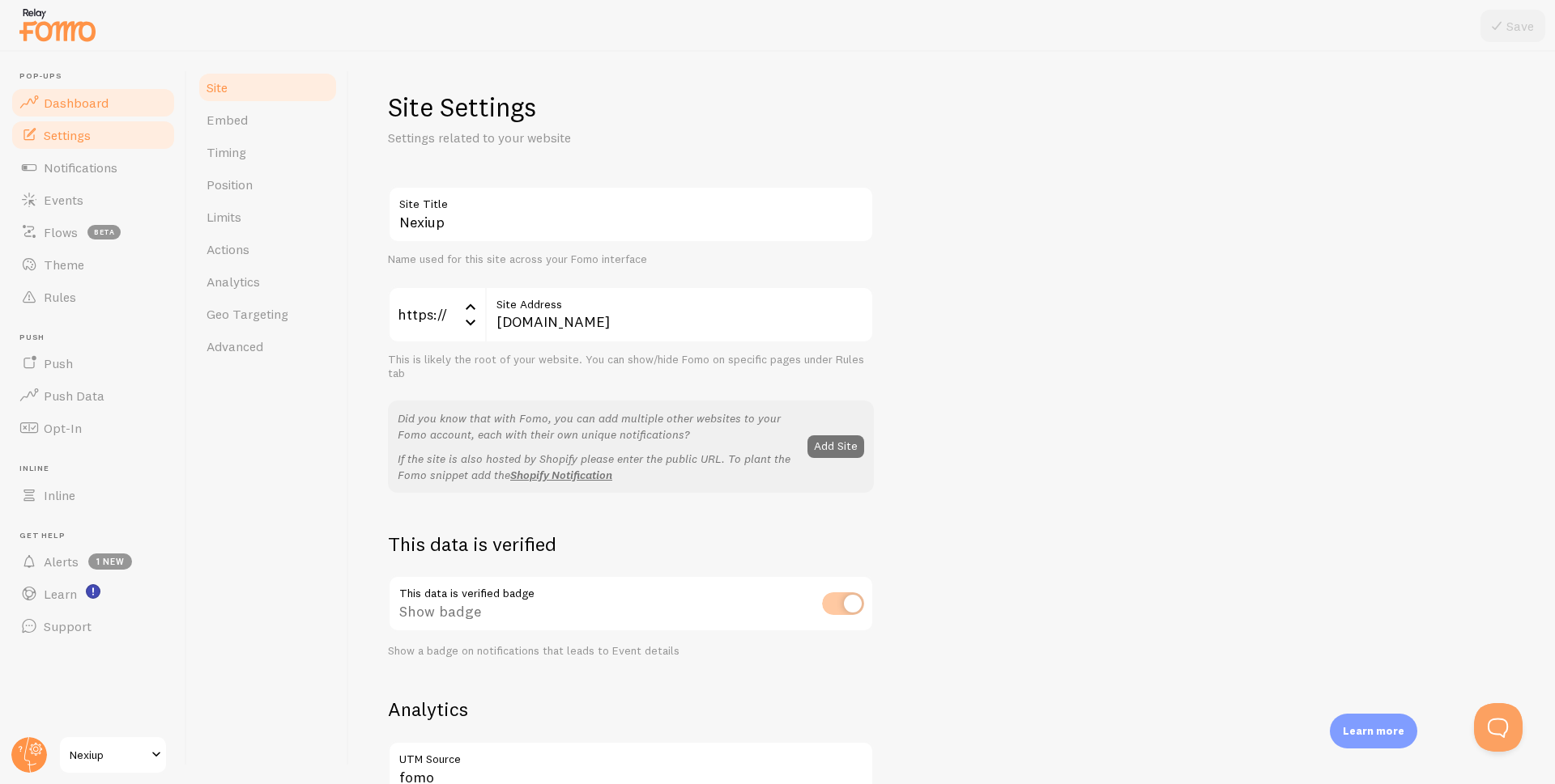
click at [98, 101] on span "Dashboard" at bounding box center [76, 103] width 65 height 16
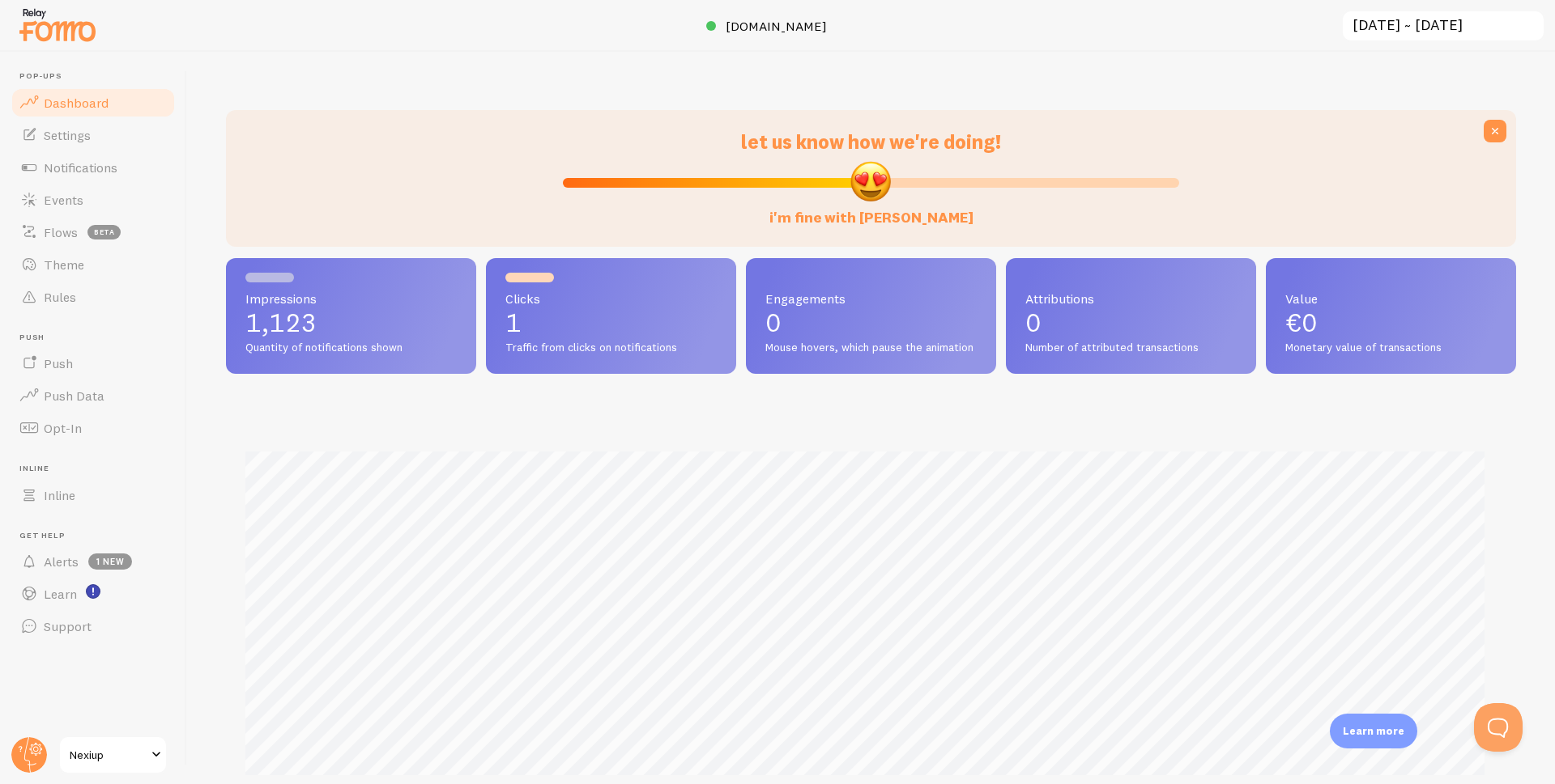
scroll to position [425, 1278]
